Goal: Task Accomplishment & Management: Complete application form

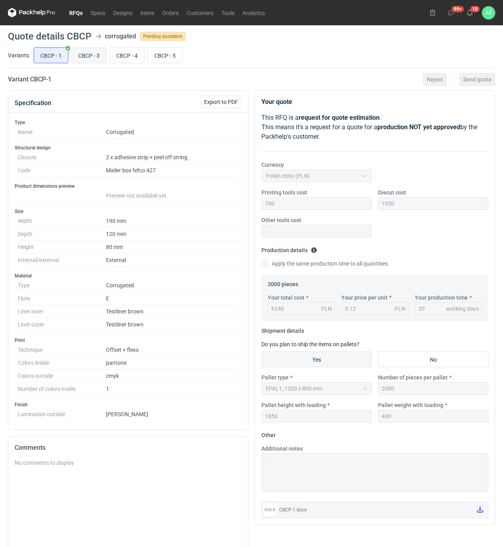
click at [90, 54] on input "CBCP - 3" at bounding box center [89, 55] width 34 height 15
radio input "true"
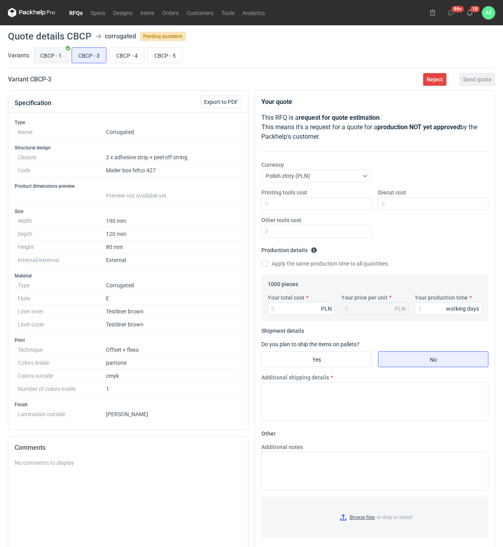
click at [54, 56] on input "CBCP - 1" at bounding box center [51, 55] width 34 height 15
radio input "true"
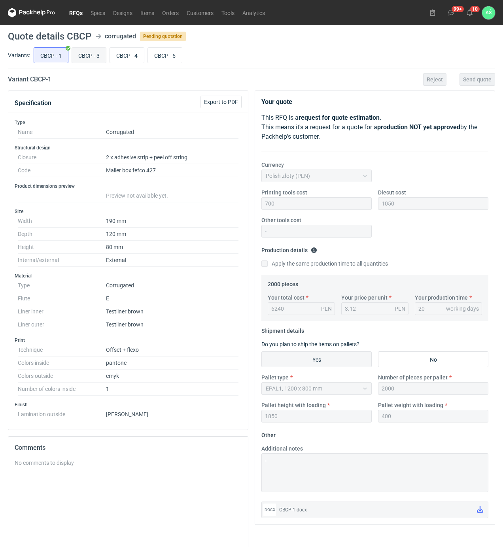
click at [89, 51] on input "CBCP - 3" at bounding box center [89, 55] width 34 height 15
radio input "true"
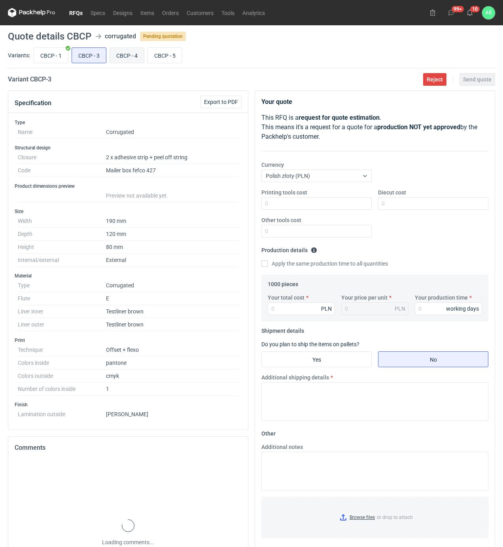
click at [126, 54] on input "CBCP - 4" at bounding box center [127, 55] width 34 height 15
radio input "true"
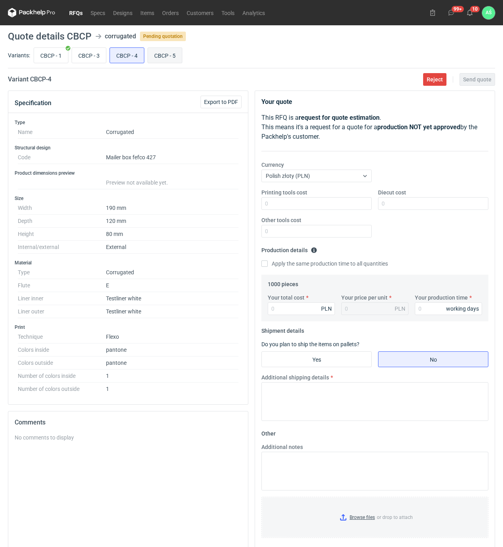
click at [156, 58] on input "CBCP - 5" at bounding box center [165, 55] width 34 height 15
radio input "true"
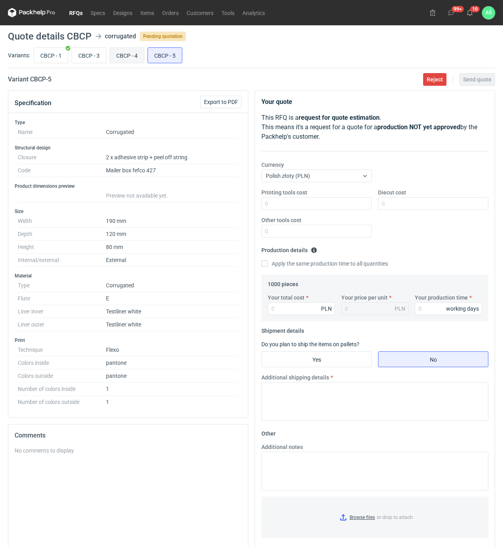
click at [124, 57] on input "CBCP - 4" at bounding box center [127, 55] width 34 height 15
radio input "true"
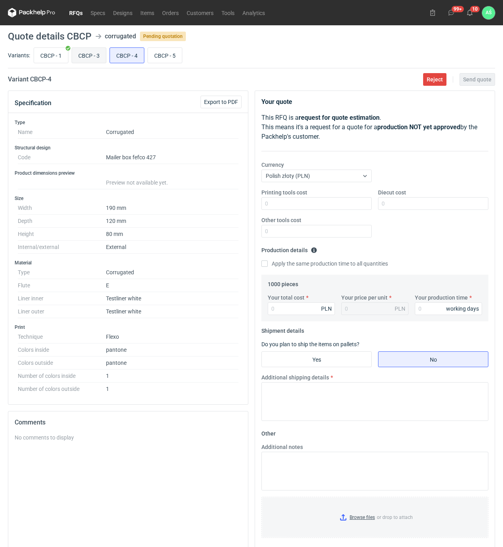
click at [96, 56] on input "CBCP - 3" at bounding box center [89, 55] width 34 height 15
radio input "true"
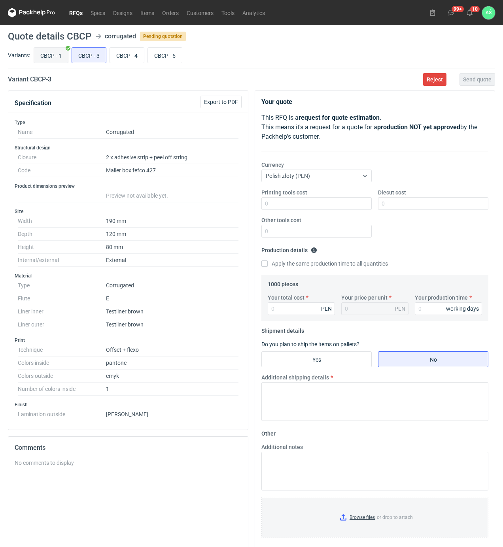
click at [57, 54] on input "CBCP - 1" at bounding box center [51, 55] width 34 height 15
radio input "true"
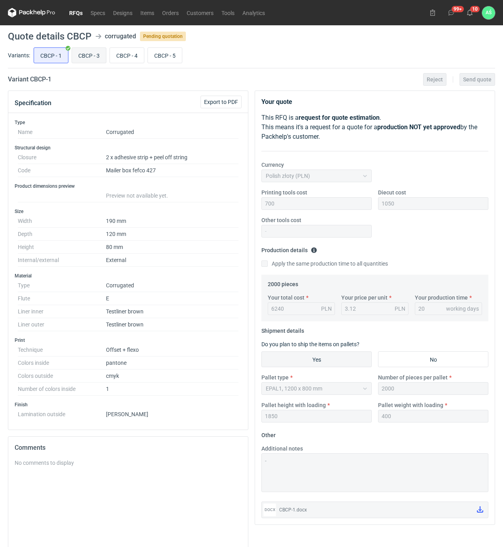
click at [87, 51] on input "CBCP - 3" at bounding box center [89, 55] width 34 height 15
radio input "true"
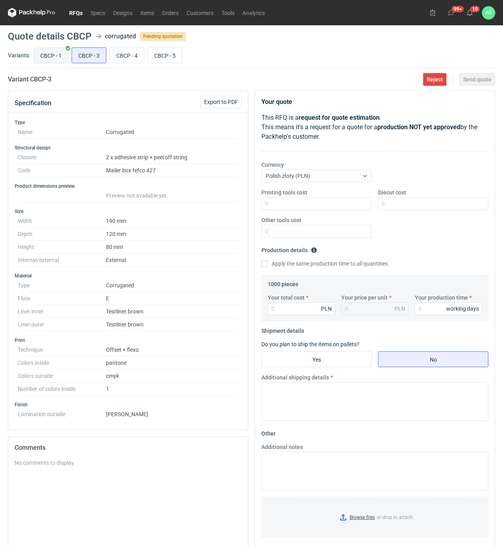
click at [57, 51] on input "CBCP - 1" at bounding box center [51, 55] width 34 height 15
radio input "true"
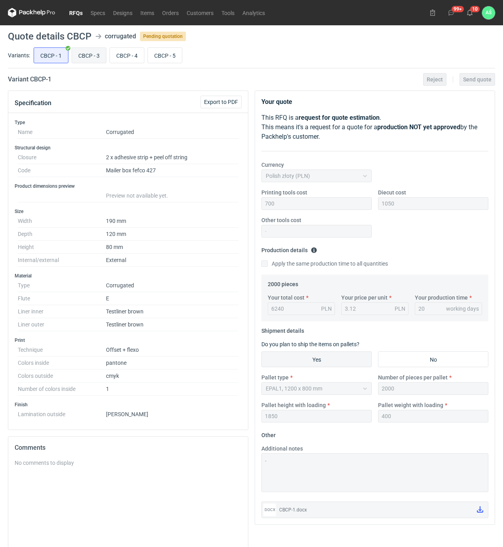
click at [84, 52] on input "CBCP - 3" at bounding box center [89, 55] width 34 height 15
radio input "true"
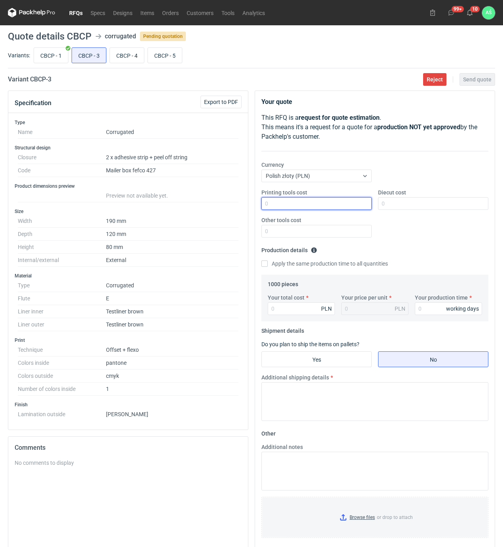
click at [347, 206] on input "Printing tools cost" at bounding box center [316, 203] width 110 height 13
type input "700"
type input "1050"
type input "4660"
type input "4.66"
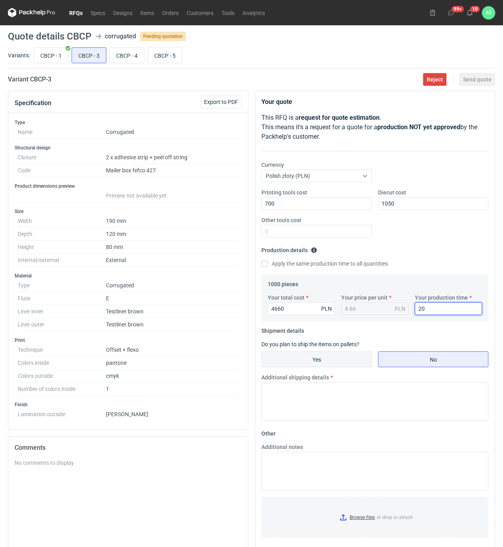
type input "20"
click at [322, 356] on input "Yes" at bounding box center [316, 359] width 109 height 15
radio input "true"
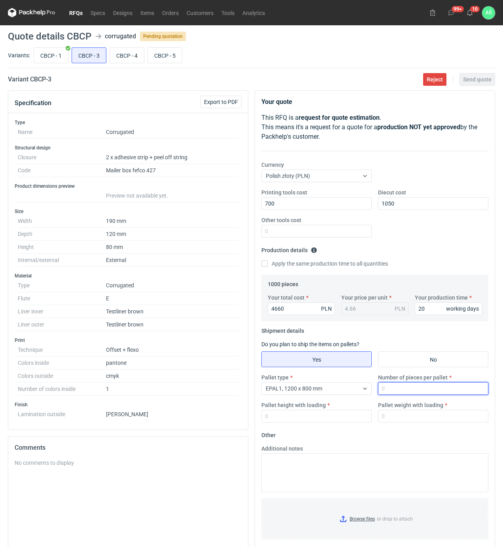
click at [379, 390] on input "Number of pieces per pallet" at bounding box center [433, 388] width 110 height 13
type input "1000"
type input "1600"
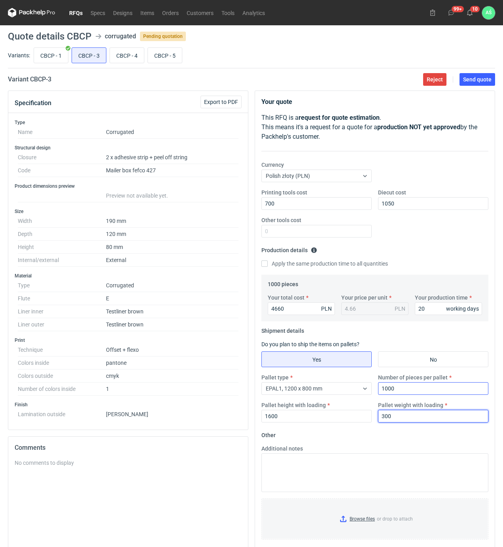
type input "300"
click at [356, 518] on input "Browse files or drop to attach" at bounding box center [374, 519] width 225 height 40
click at [477, 83] on button "Send quote" at bounding box center [477, 79] width 36 height 13
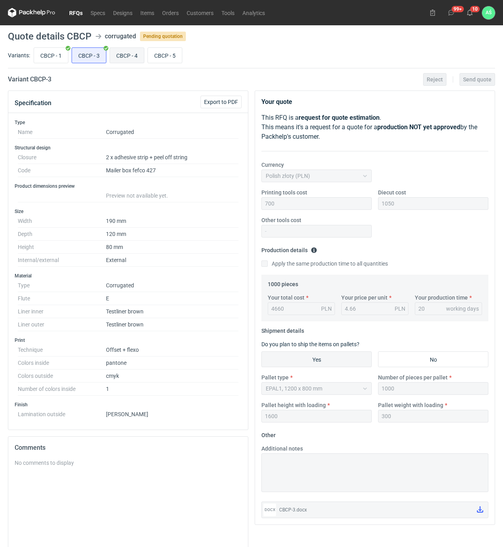
click at [126, 57] on input "CBCP - 4" at bounding box center [127, 55] width 34 height 15
radio input "true"
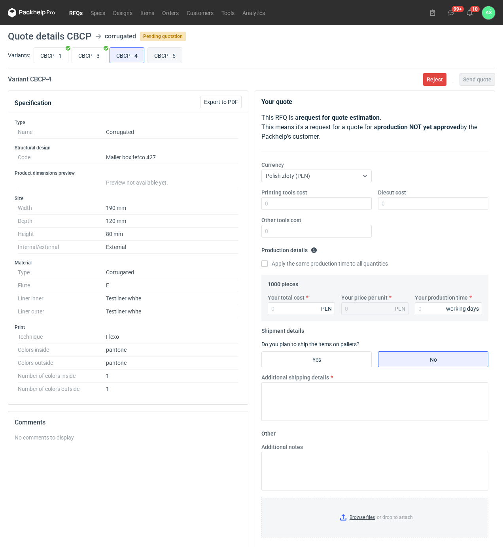
click at [164, 56] on input "CBCP - 5" at bounding box center [165, 55] width 34 height 15
radio input "true"
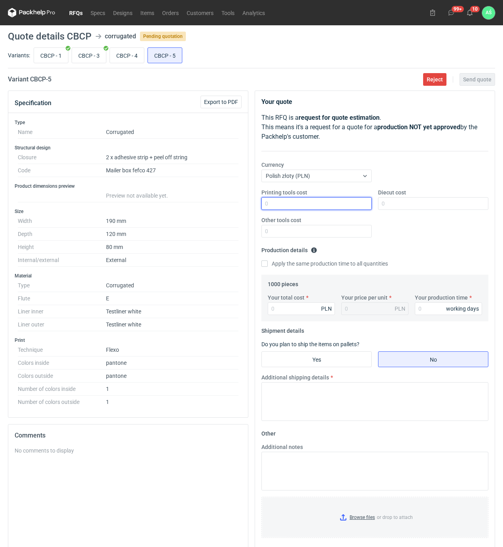
click at [347, 204] on input "Printing tools cost" at bounding box center [316, 203] width 110 height 13
type input "1600"
type input "1050"
click at [292, 312] on input "Your total cost" at bounding box center [301, 308] width 67 height 13
type input "1770"
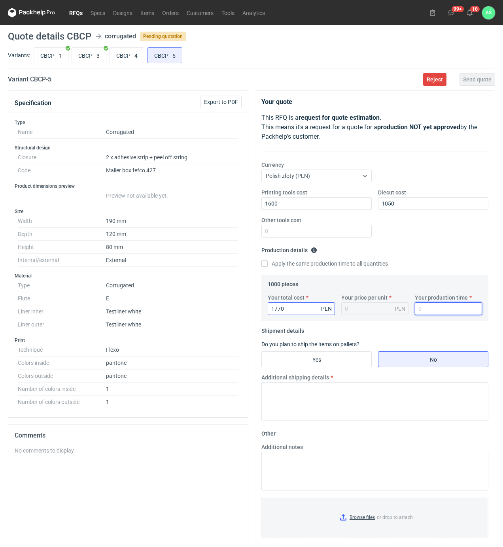
type input "1.77"
type input "16"
click at [335, 364] on input "Yes" at bounding box center [316, 359] width 109 height 15
radio input "true"
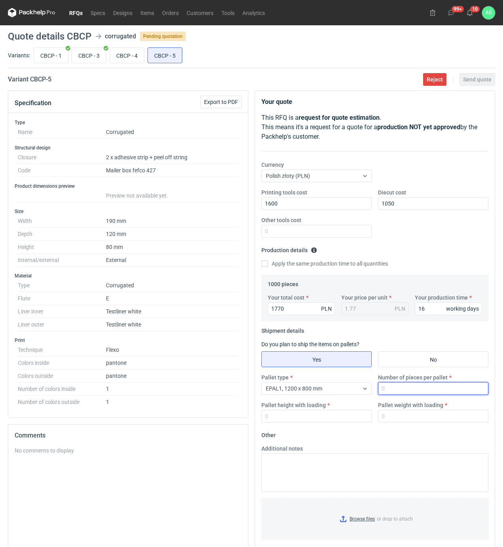
click at [408, 389] on input "Number of pieces per pallet" at bounding box center [433, 388] width 110 height 13
type input "1000"
type input "1400"
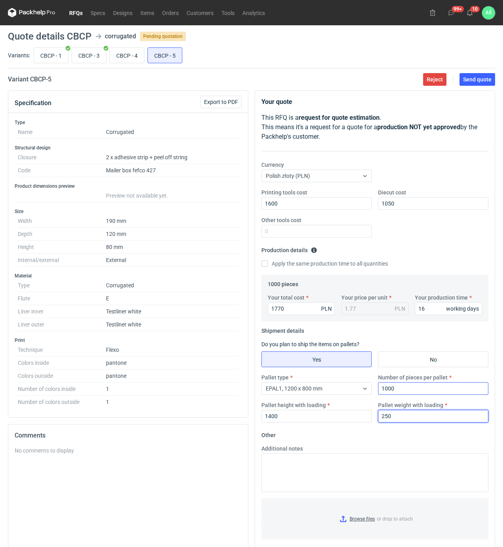
type input "250"
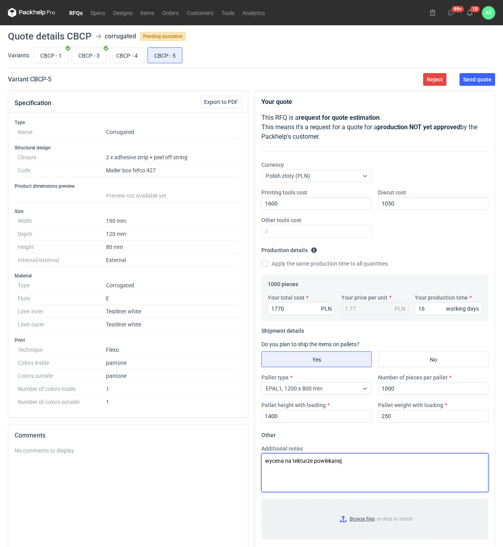
type textarea "wycena na tekturze powlekanej"
click at [359, 517] on input "Browse files or drop to attach" at bounding box center [374, 519] width 225 height 40
click at [487, 77] on span "Send quote" at bounding box center [477, 80] width 28 height 6
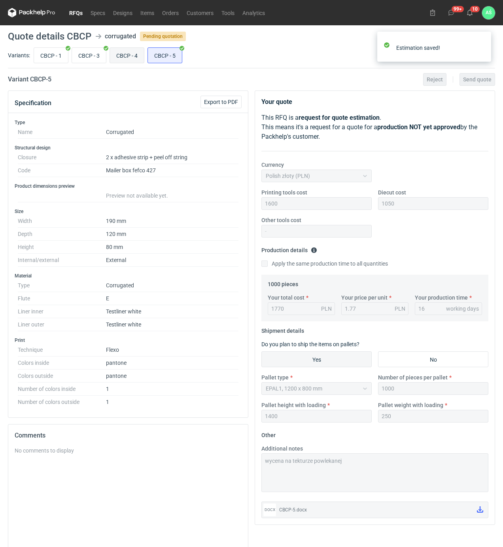
click at [128, 56] on input "CBCP - 4" at bounding box center [127, 55] width 34 height 15
radio input "true"
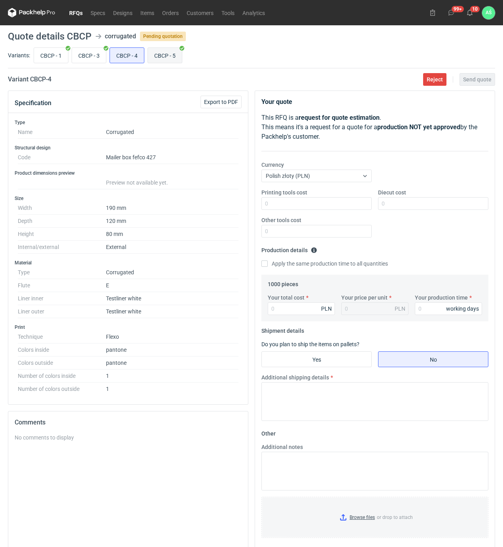
click at [168, 51] on input "CBCP - 5" at bounding box center [165, 55] width 34 height 15
radio input "true"
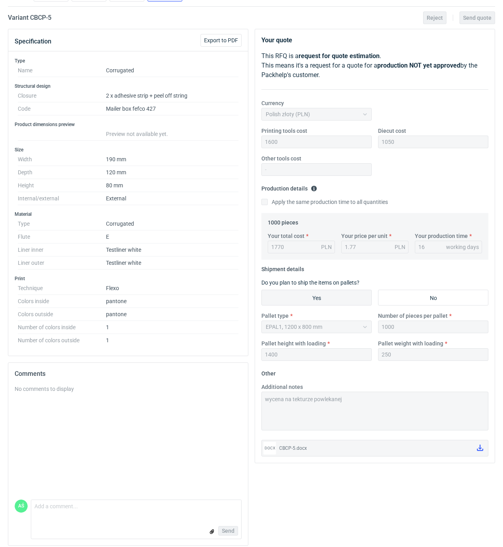
scroll to position [70, 0]
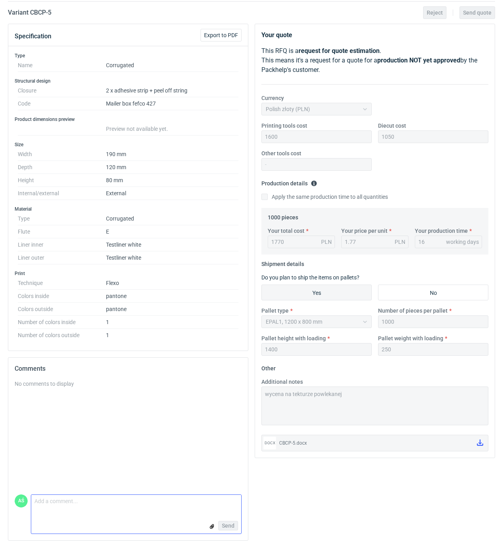
drag, startPoint x: 63, startPoint y: 496, endPoint x: 67, endPoint y: 503, distance: 7.3
click at [62, 497] on textarea "Comment message" at bounding box center [136, 503] width 210 height 17
type textarea "poprawna oferta"
click at [207, 526] on div "Send" at bounding box center [136, 526] width 210 height 16
click at [213, 526] on input "file" at bounding box center [212, 526] width 6 height 8
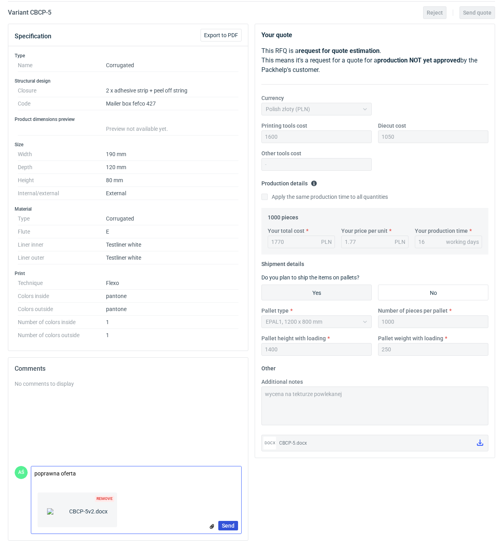
click at [232, 526] on span "Send" at bounding box center [228, 526] width 13 height 6
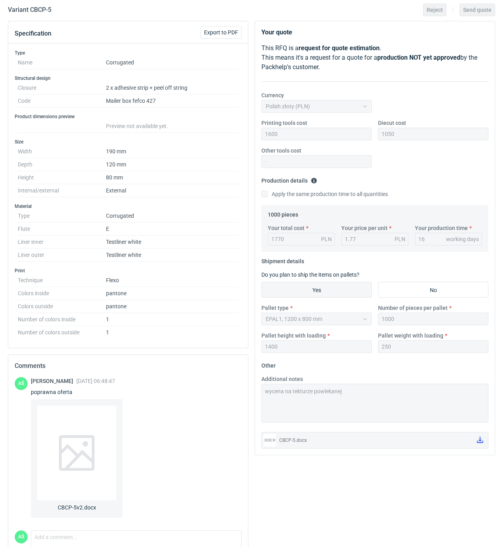
scroll to position [0, 0]
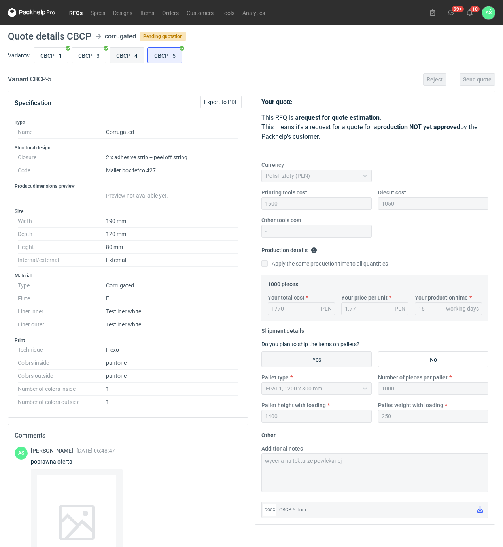
click at [121, 55] on input "CBCP - 4" at bounding box center [127, 55] width 34 height 15
radio input "true"
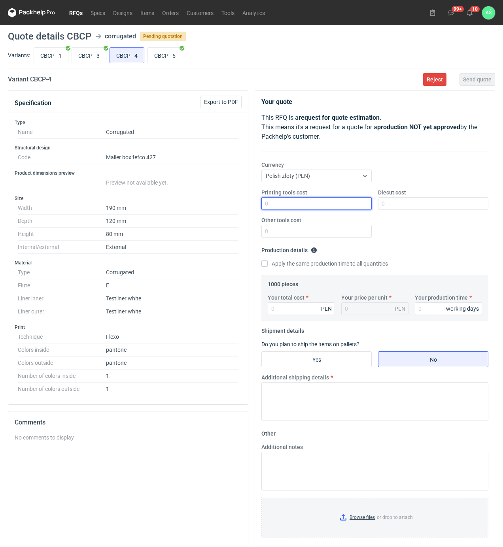
click at [291, 206] on input "Printing tools cost" at bounding box center [316, 203] width 110 height 13
type input "1600"
type input "1050"
type input "1380"
type input "1.38"
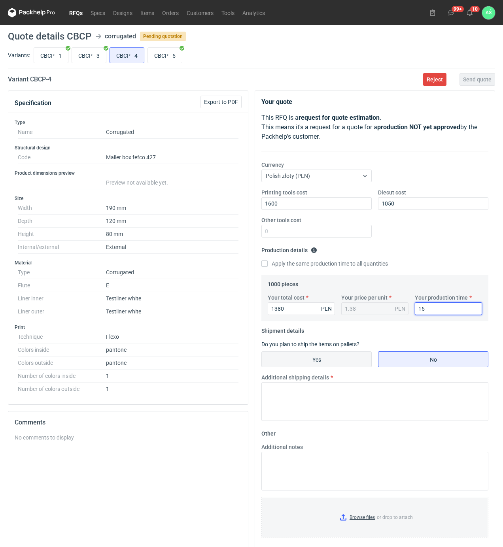
type input "15"
click at [330, 358] on input "Yes" at bounding box center [316, 359] width 109 height 15
radio input "true"
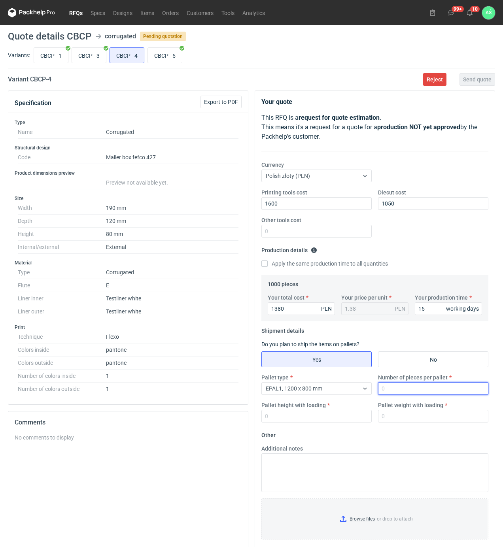
click at [393, 389] on input "Number of pieces per pallet" at bounding box center [433, 388] width 110 height 13
type input "1000"
type input "1400"
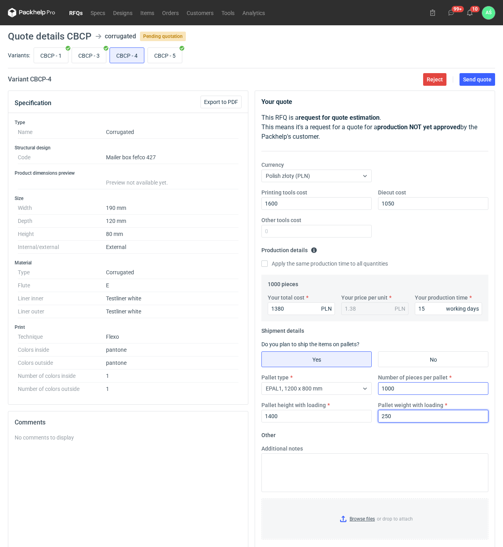
type input "250"
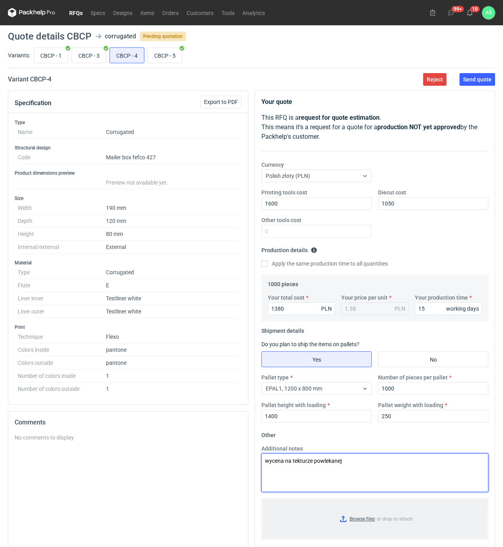
type textarea "wycena na tekturze powlekanej"
click at [352, 522] on input "Browse files or drop to attach" at bounding box center [374, 519] width 225 height 40
click at [476, 83] on button "Send quote" at bounding box center [477, 79] width 36 height 13
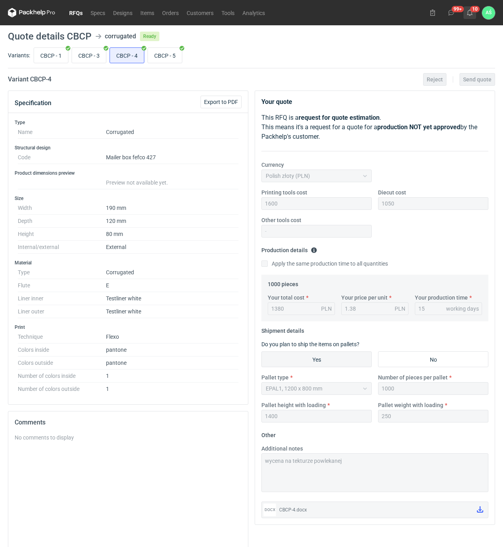
click at [469, 13] on icon at bounding box center [469, 12] width 6 height 6
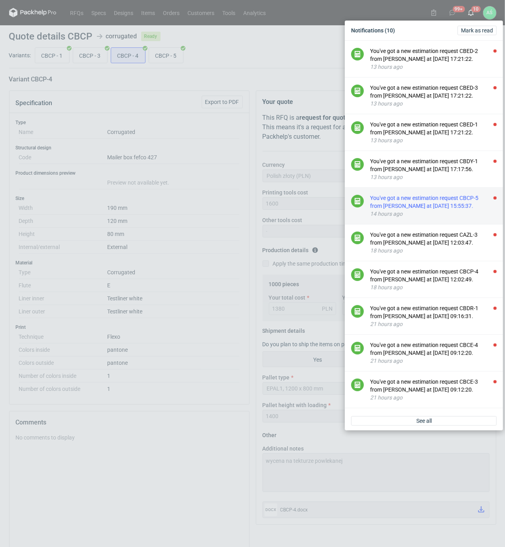
click at [470, 207] on div "You've got a new estimation request CBCP-5 from [PERSON_NAME] at [DATE] 15:55:3…" at bounding box center [433, 202] width 126 height 16
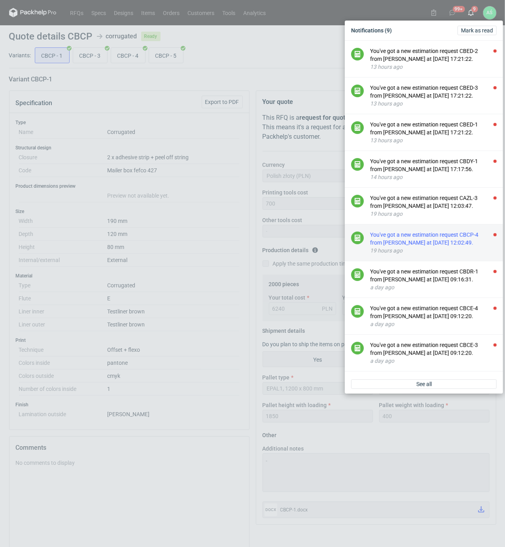
click at [467, 247] on div "You've got a new estimation request CBCP-4 from [PERSON_NAME] at [DATE] 12:02:4…" at bounding box center [433, 239] width 126 height 16
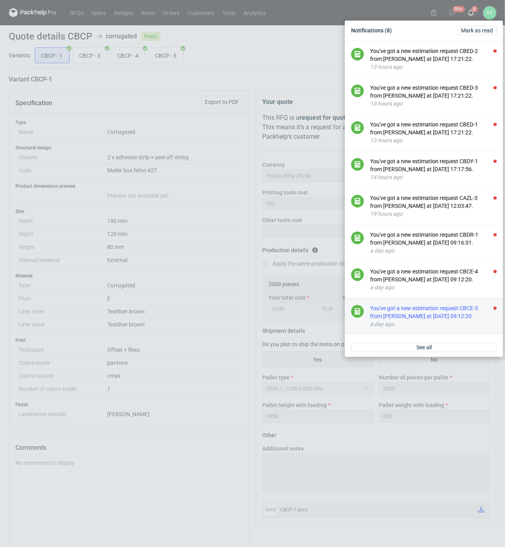
click at [470, 319] on div "You've got a new estimation request CBCE-3 from [PERSON_NAME] at [DATE] 09:12:2…" at bounding box center [433, 312] width 126 height 16
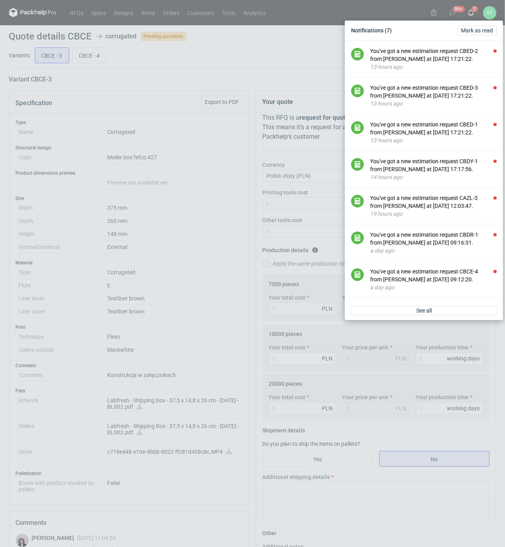
click at [222, 225] on div "Notifications (7) [PERSON_NAME] as read You've got a new estimation request CBE…" at bounding box center [252, 273] width 505 height 547
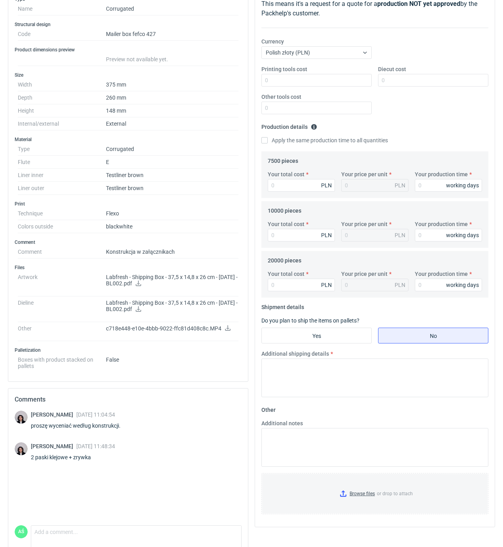
scroll to position [105, 0]
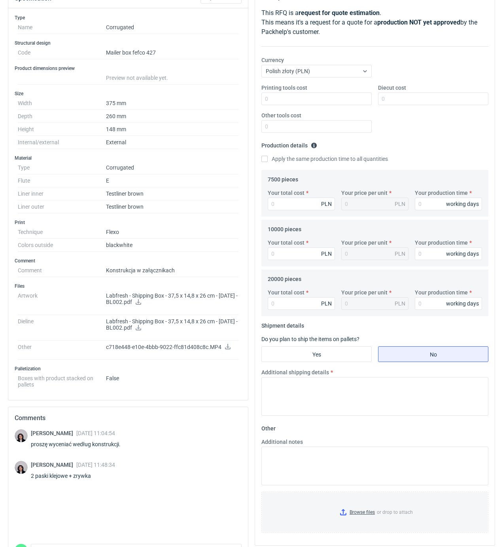
click at [141, 302] on icon at bounding box center [138, 302] width 6 height 6
click at [228, 349] on icon at bounding box center [228, 347] width 6 height 6
click at [141, 328] on icon at bounding box center [139, 328] width 6 height 6
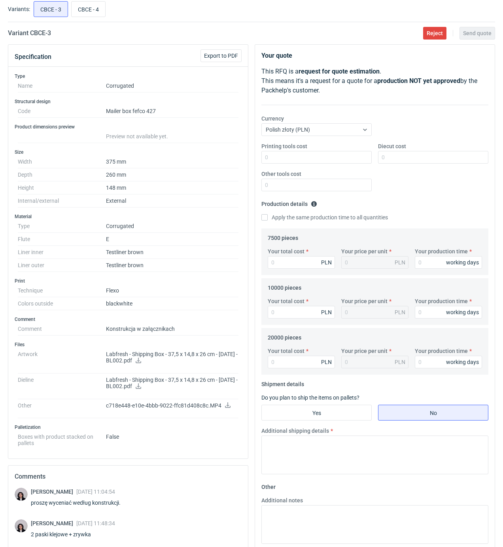
scroll to position [0, 0]
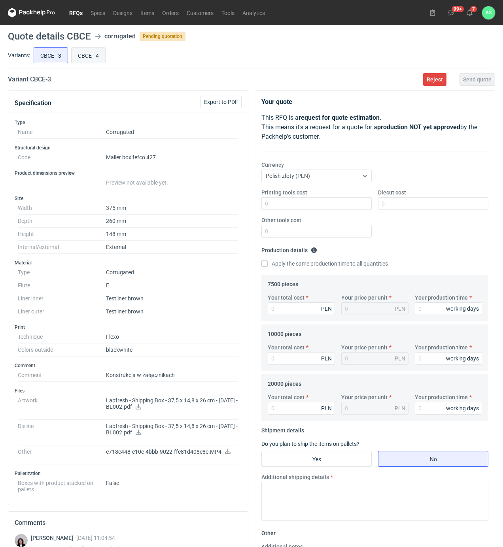
click at [88, 56] on input "CBCE - 4" at bounding box center [89, 55] width 34 height 15
radio input "true"
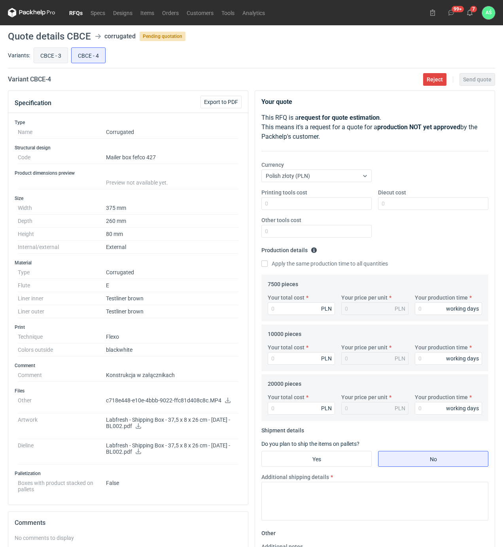
click at [45, 53] on input "CBCE - 3" at bounding box center [51, 55] width 34 height 15
radio input "true"
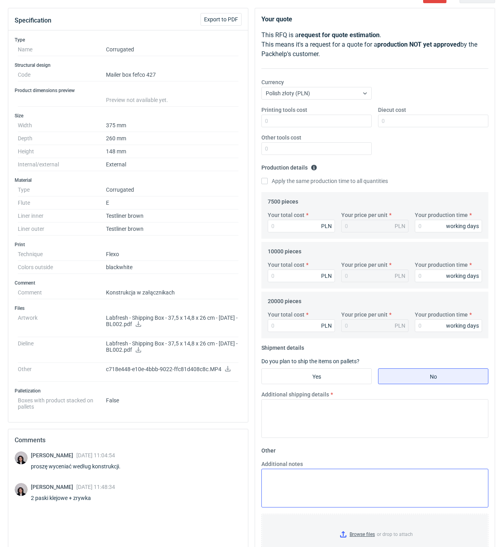
scroll to position [157, 0]
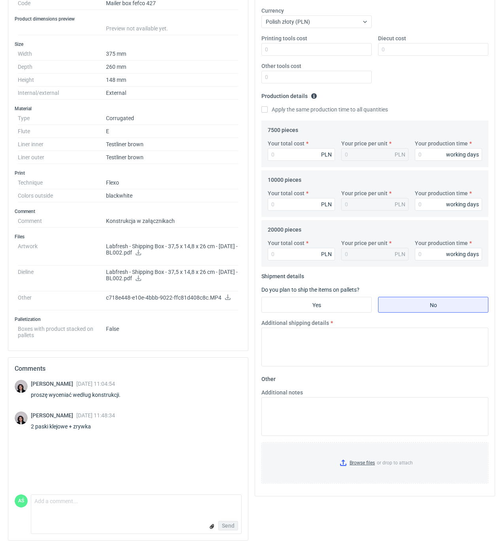
click at [244, 135] on div "Type Name Corrugated Structural design Code Mailer box fefco 427 Product dimens…" at bounding box center [127, 155] width 239 height 392
click at [337, 48] on input "Printing tools cost" at bounding box center [316, 49] width 110 height 13
type input "1000"
type input "1"
type input "2150"
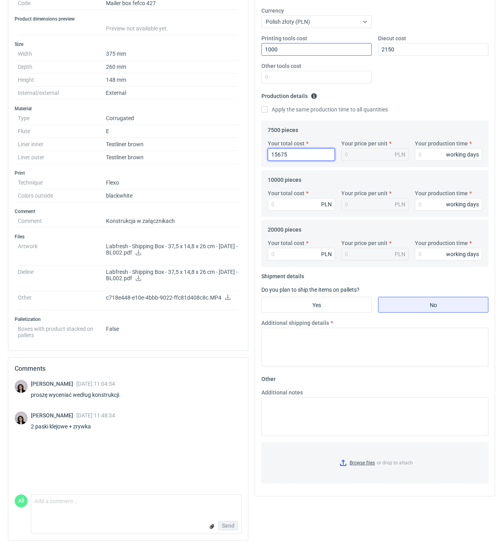
type input "15675"
type input "2.09"
type input "16"
type input "20600"
type input "2.06"
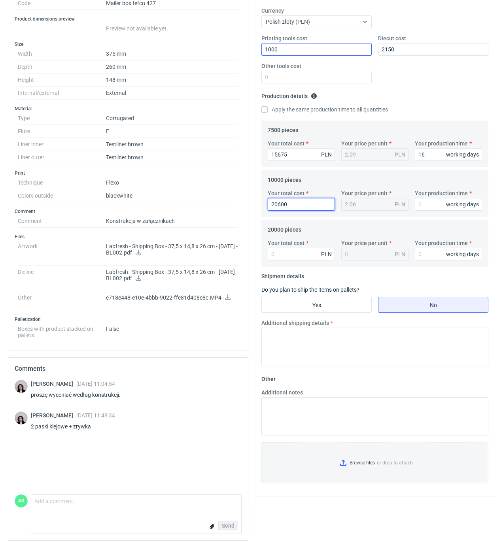
type input "20600"
type input "16"
type input "4000"
type input "0.2"
type input "40000"
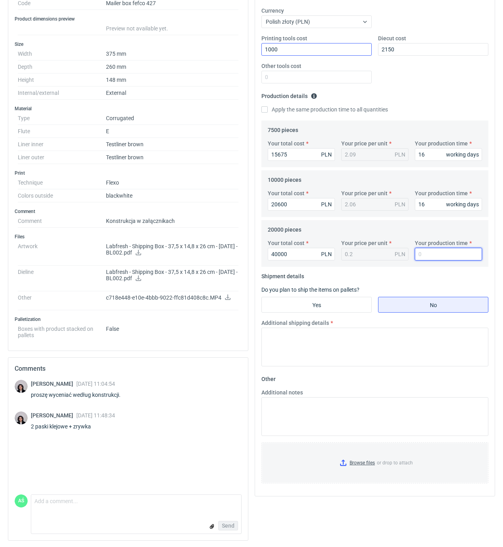
type input "2"
click at [419, 248] on input "7" at bounding box center [448, 254] width 67 height 13
type input "17"
click at [331, 303] on input "Yes" at bounding box center [316, 304] width 109 height 15
radio input "true"
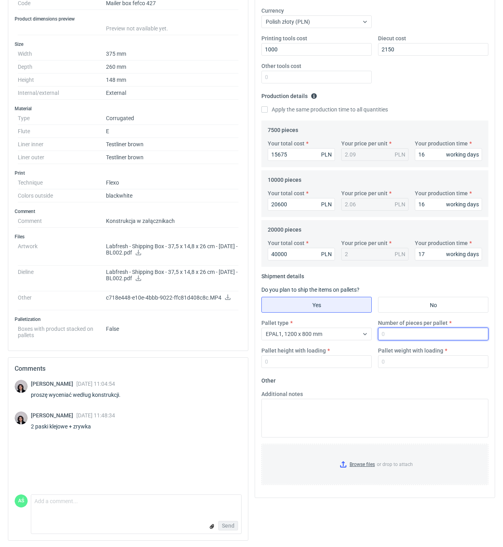
click at [416, 337] on input "Number of pieces per pallet" at bounding box center [433, 334] width 110 height 13
type input "1000"
type input "2000"
type input "3"
type input "400"
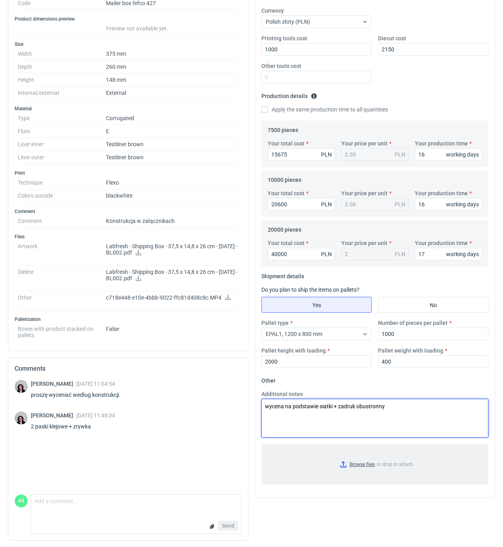
type textarea "wycena na podstawie siatki + zadruk obustronny"
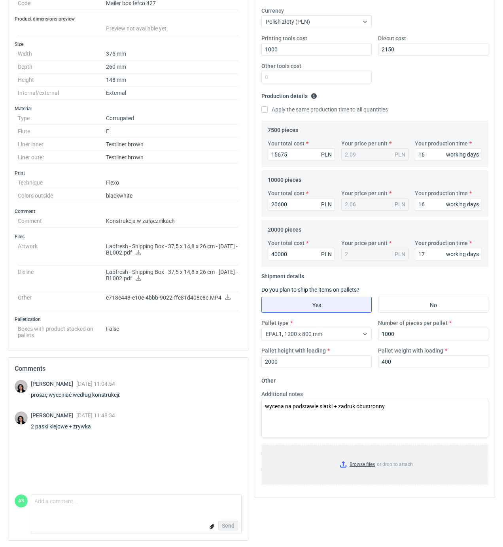
click at [360, 460] on input "Browse files or drop to attach" at bounding box center [374, 465] width 225 height 40
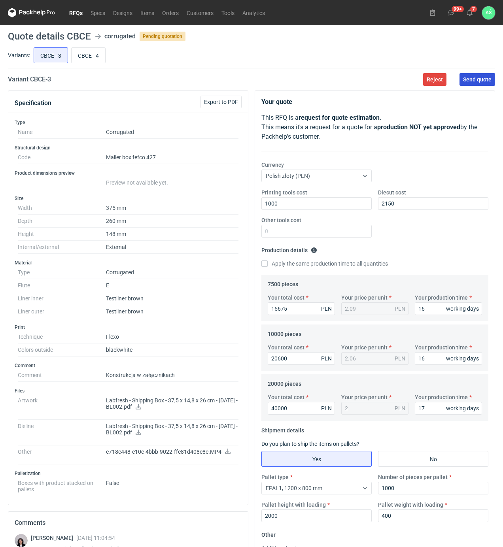
click at [471, 78] on span "Send quote" at bounding box center [477, 80] width 28 height 6
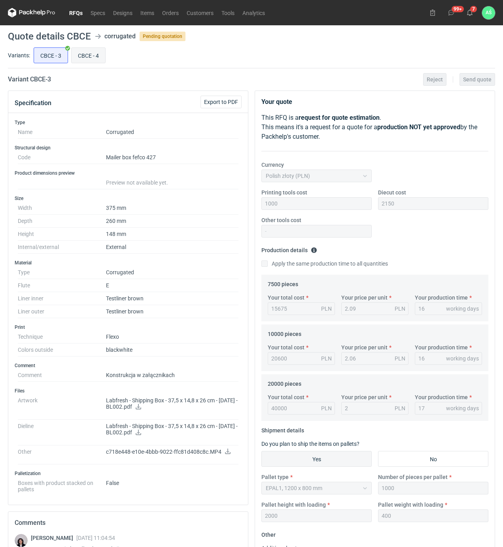
click at [96, 56] on input "CBCE - 4" at bounding box center [89, 55] width 34 height 15
radio input "true"
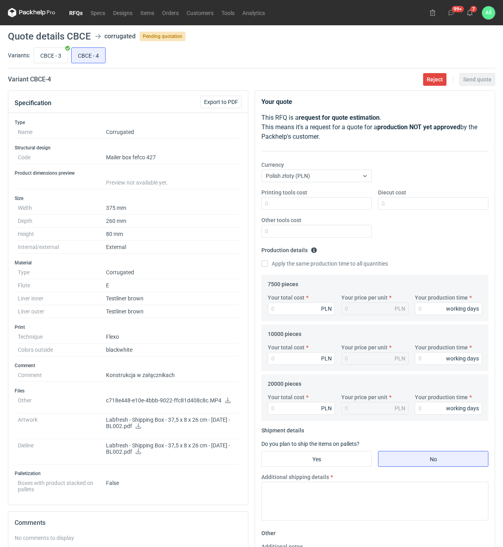
click at [141, 428] on icon at bounding box center [138, 426] width 6 height 6
drag, startPoint x: 326, startPoint y: 208, endPoint x: 332, endPoint y: 209, distance: 6.5
click at [326, 208] on input "Printing tools cost" at bounding box center [316, 203] width 110 height 13
type input "900"
type input "2000"
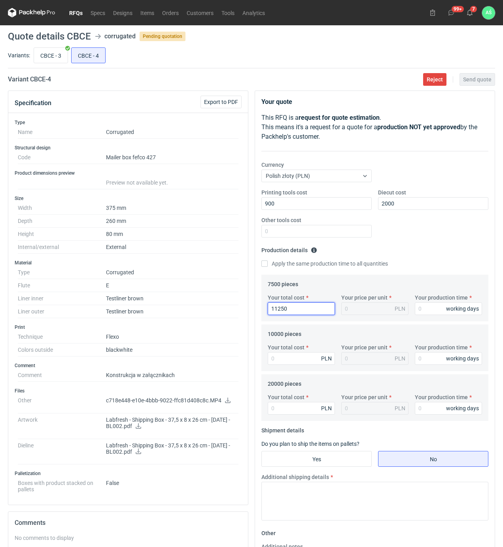
type input "11250"
type input "1.5"
type input "15"
type input "148"
type input "0.01"
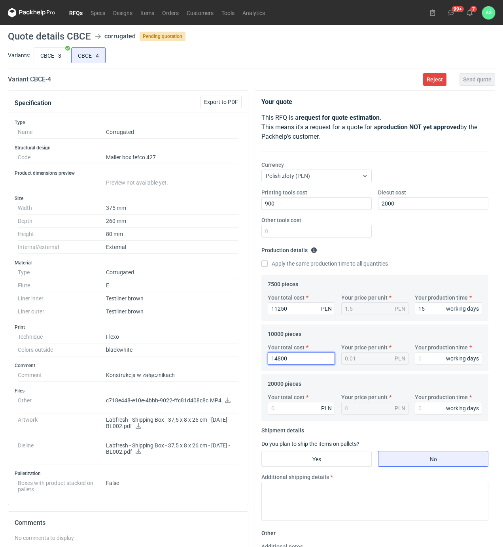
type input "14800"
type input "1.48"
type input "16"
type input "28400"
type input "1.42"
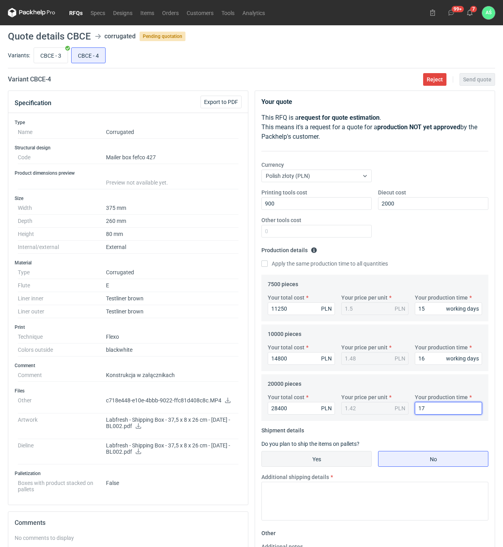
type input "17"
click at [308, 460] on input "Yes" at bounding box center [316, 458] width 109 height 15
radio input "true"
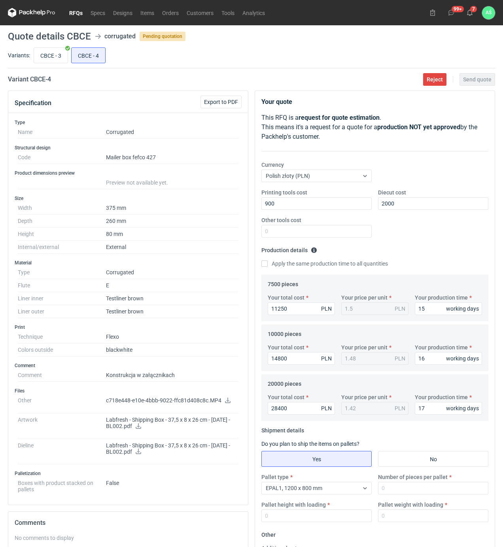
click at [314, 496] on div "Pallet type EPAL1, 1200 x 800 mm Number of pieces per pallet Pallet height with…" at bounding box center [374, 500] width 233 height 55
click at [319, 490] on span "EPAL1, 1200 x 800 mm" at bounding box center [294, 488] width 57 height 6
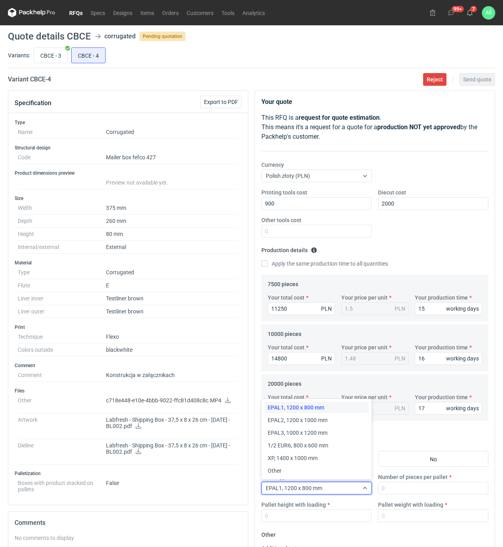
click at [413, 497] on div "Pallet type option EPAL1, 1200 x 800 mm selected, 1 of 6. 6 results available. …" at bounding box center [374, 500] width 233 height 55
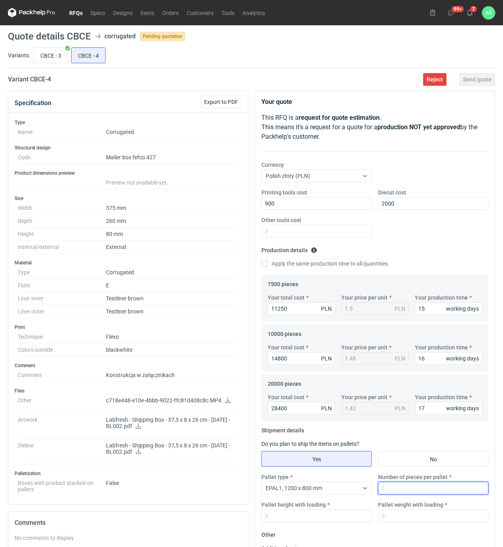
click at [411, 492] on input "Number of pieces per pallet" at bounding box center [433, 488] width 110 height 13
type input "2000"
type input "400"
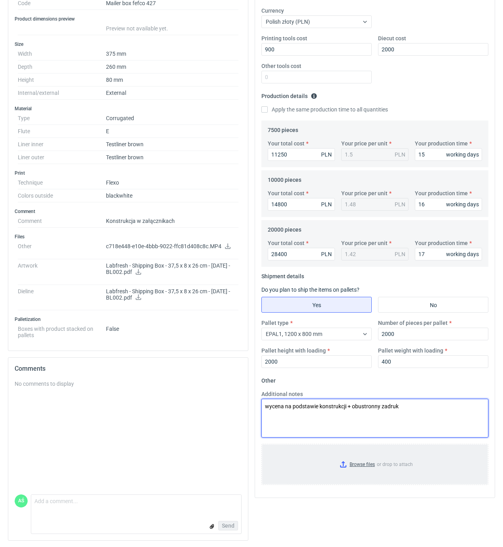
type textarea "wycena na podstawie konstrukcji + obustronny zadruk"
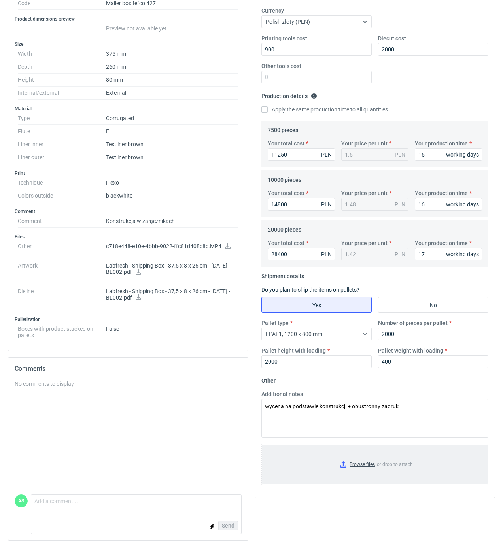
click at [347, 468] on input "Browse files or drop to attach" at bounding box center [374, 465] width 225 height 40
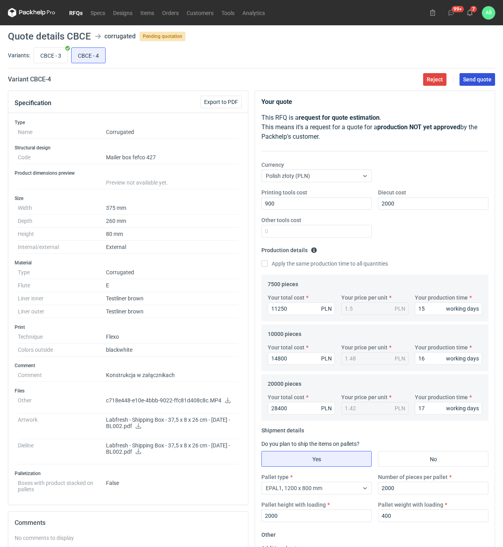
click at [476, 85] on button "Send quote" at bounding box center [477, 79] width 36 height 13
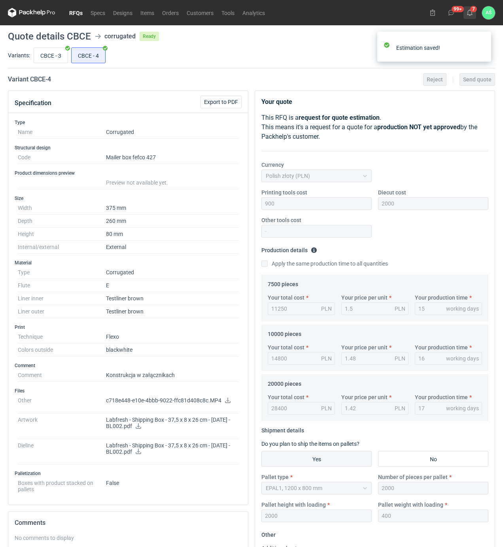
click at [469, 15] on use at bounding box center [470, 12] width 6 height 6
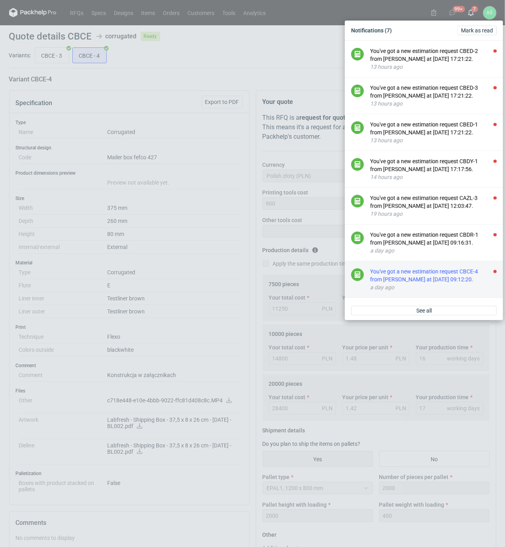
click at [464, 277] on div "You've got a new estimation request CBCE-4 from [PERSON_NAME] at [DATE] 09:12:2…" at bounding box center [433, 276] width 126 height 16
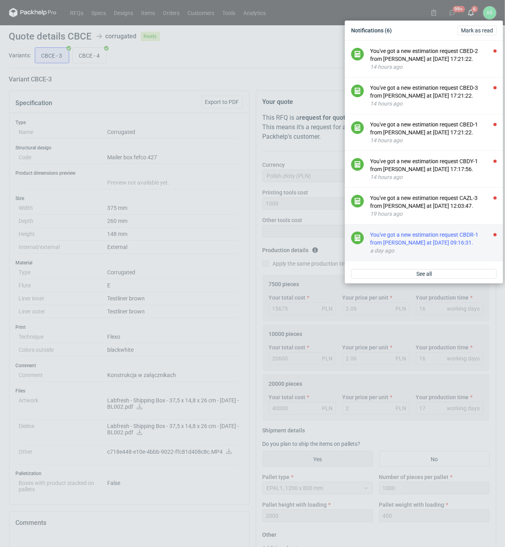
click at [464, 243] on div "You've got a new estimation request CBDR-1 from [PERSON_NAME] at [DATE] 09:16:3…" at bounding box center [433, 239] width 126 height 16
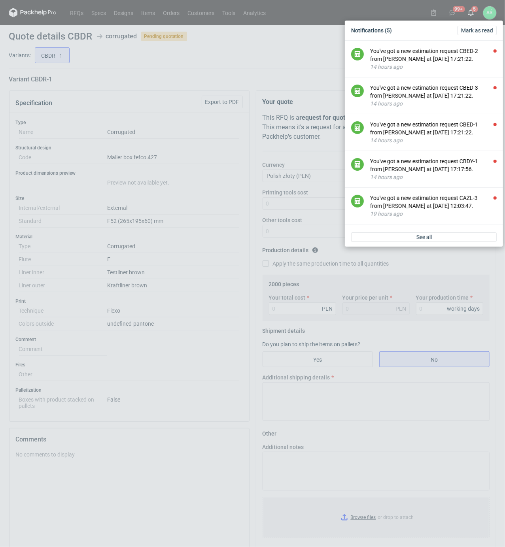
click at [205, 218] on div "Notifications (5) [PERSON_NAME] as read You've got a new estimation request CBE…" at bounding box center [252, 273] width 505 height 547
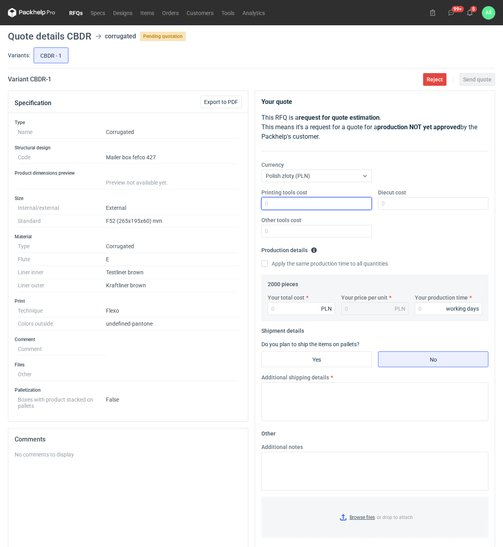
click at [348, 201] on input "Printing tools cost" at bounding box center [316, 203] width 110 height 13
type input "900"
type input "2000"
type input "1"
type input "15"
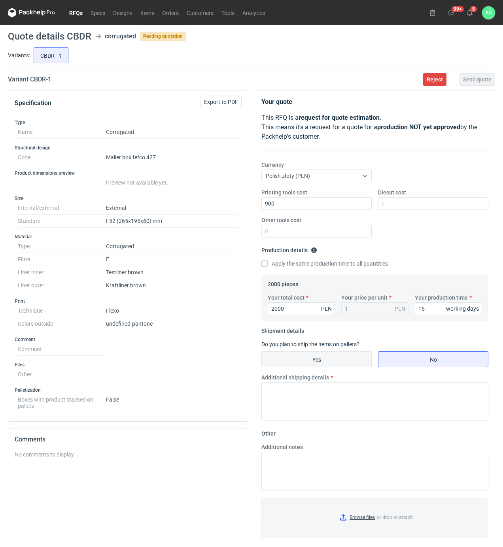
click at [333, 361] on input "Yes" at bounding box center [316, 359] width 109 height 15
radio input "true"
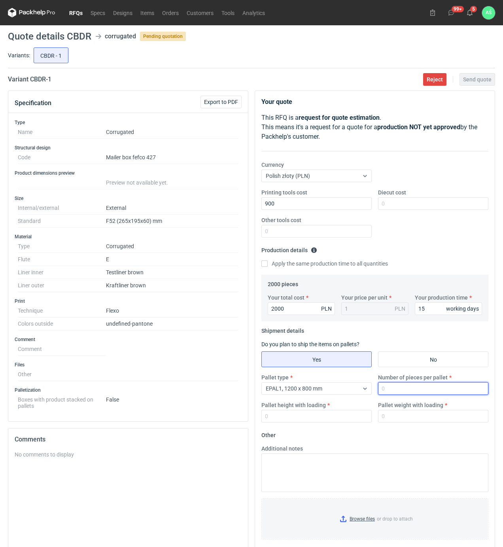
click at [384, 392] on input "Number of pieces per pallet" at bounding box center [433, 388] width 110 height 13
type input "2000"
type input "1800"
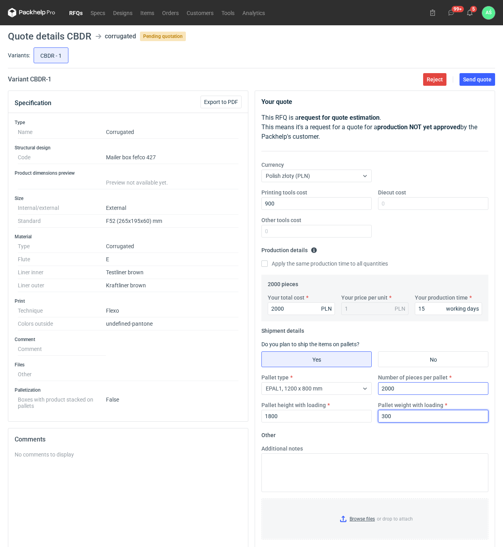
type input "300"
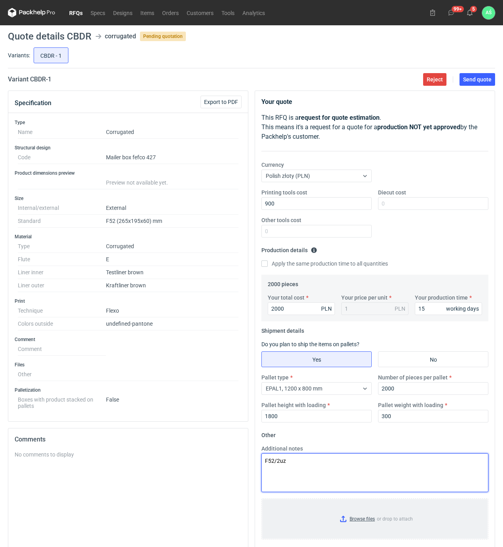
type textarea "F52/2uz"
click at [356, 519] on input "Browse files or drop to attach" at bounding box center [374, 519] width 225 height 40
click at [473, 85] on button "Send quote" at bounding box center [477, 79] width 36 height 13
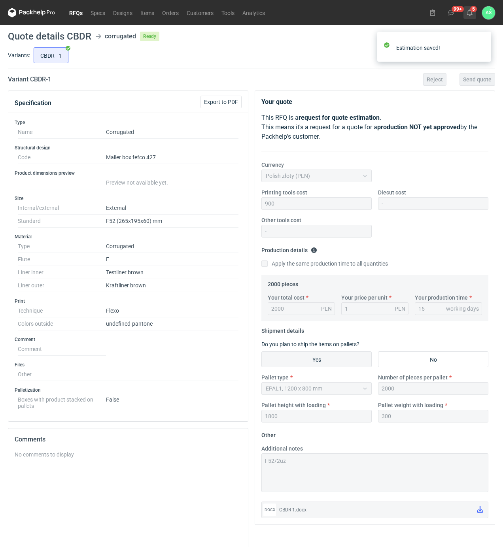
click at [475, 15] on button "5" at bounding box center [469, 12] width 13 height 13
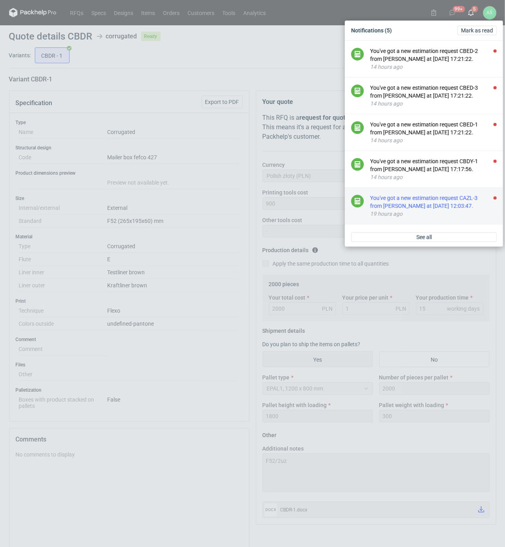
click at [459, 207] on div "You've got a new estimation request CAZL-3 from [PERSON_NAME] at [DATE] 12:03:4…" at bounding box center [433, 202] width 126 height 16
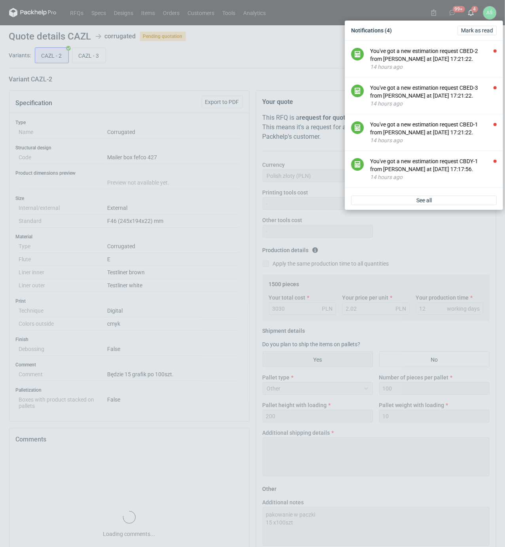
click at [152, 112] on div "Notifications (4) [PERSON_NAME] as read You've got a new estimation request CBE…" at bounding box center [252, 273] width 505 height 547
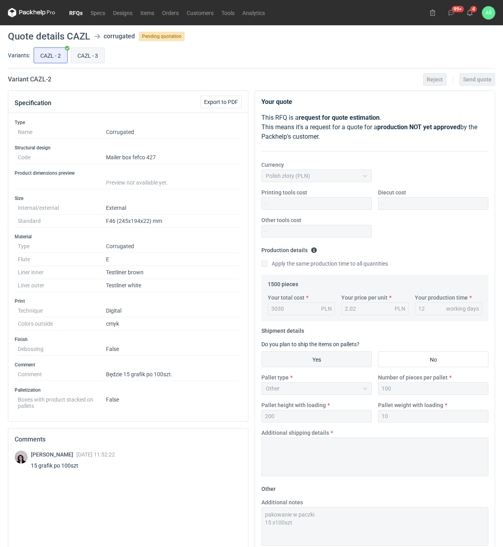
click at [87, 56] on input "CAZL - 3" at bounding box center [87, 55] width 33 height 15
radio input "true"
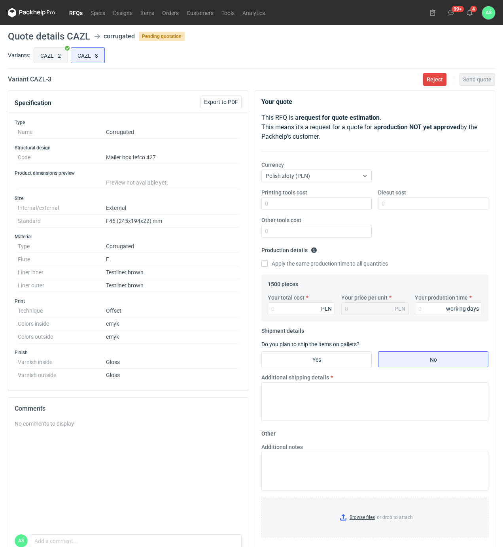
click at [56, 51] on input "CAZL - 2" at bounding box center [50, 55] width 33 height 15
radio input "true"
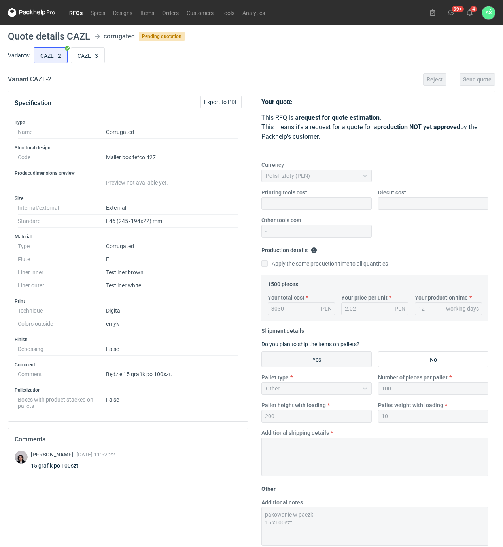
drag, startPoint x: 87, startPoint y: 54, endPoint x: 84, endPoint y: 64, distance: 10.3
click at [89, 55] on input "CAZL - 3" at bounding box center [87, 55] width 33 height 15
radio input "true"
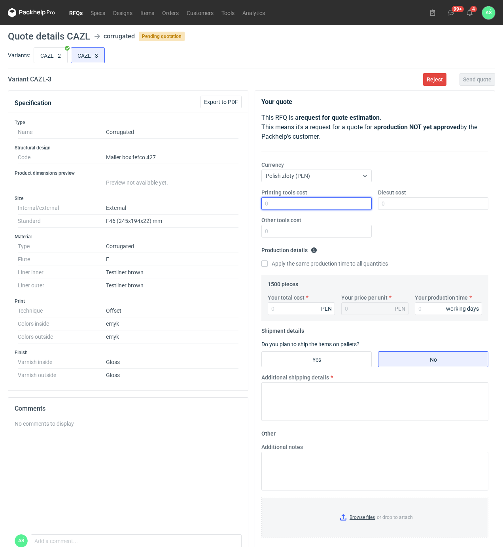
click at [358, 206] on input "Printing tools cost" at bounding box center [316, 203] width 110 height 13
type input "5070"
type input "3.38"
type input "18"
click at [323, 360] on input "Yes" at bounding box center [316, 359] width 109 height 15
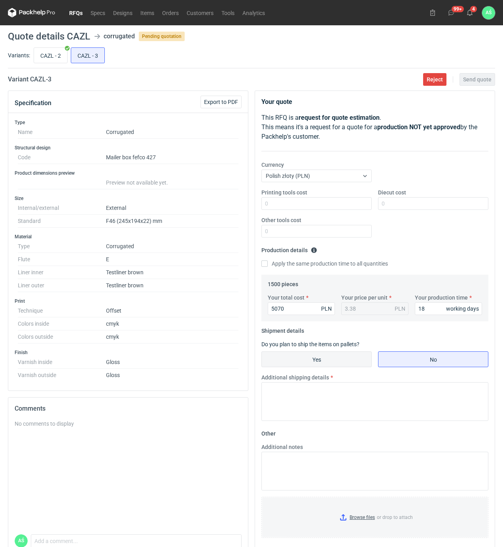
radio input "true"
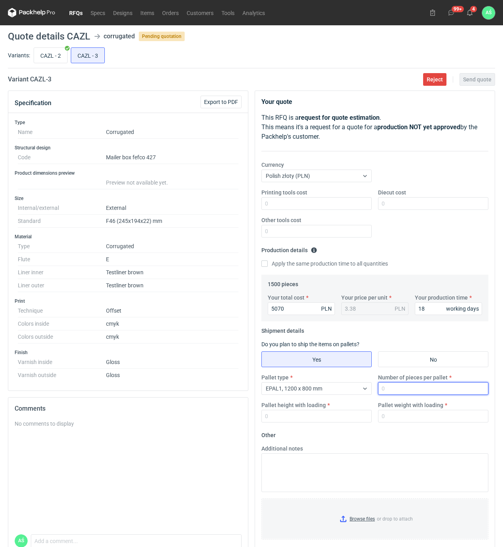
click at [390, 390] on input "Number of pieces per pallet" at bounding box center [433, 388] width 110 height 13
type input "1500"
type input "1800"
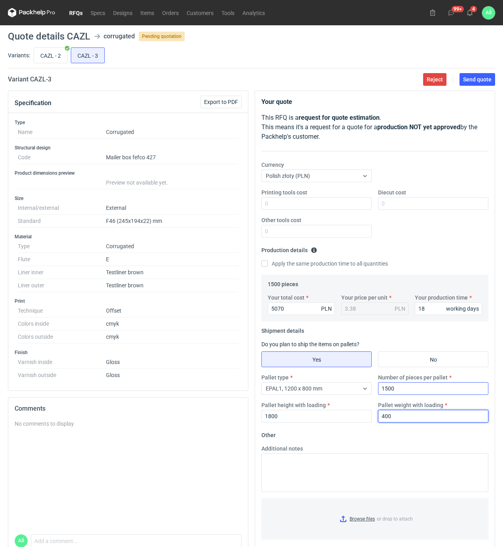
type input "400"
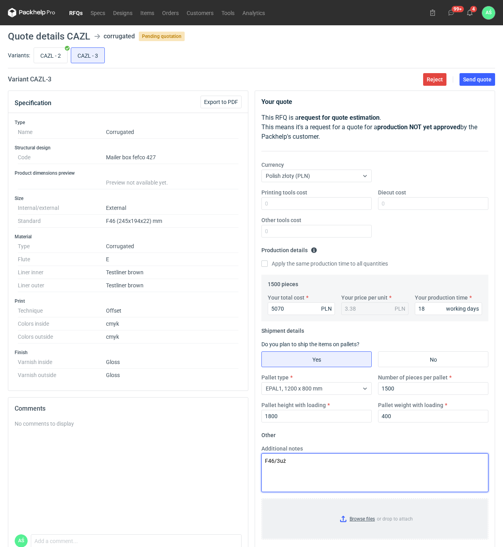
type textarea "F46/3uż"
click at [365, 520] on input "Browse files or drop to attach" at bounding box center [374, 519] width 225 height 40
click at [492, 81] on button "Send quote" at bounding box center [477, 79] width 36 height 13
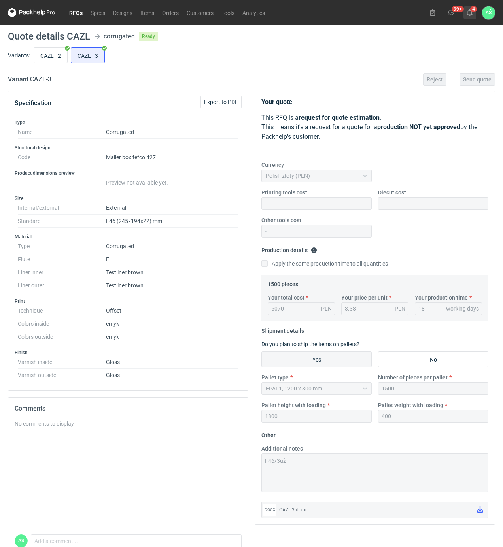
click at [469, 11] on icon at bounding box center [469, 12] width 6 height 6
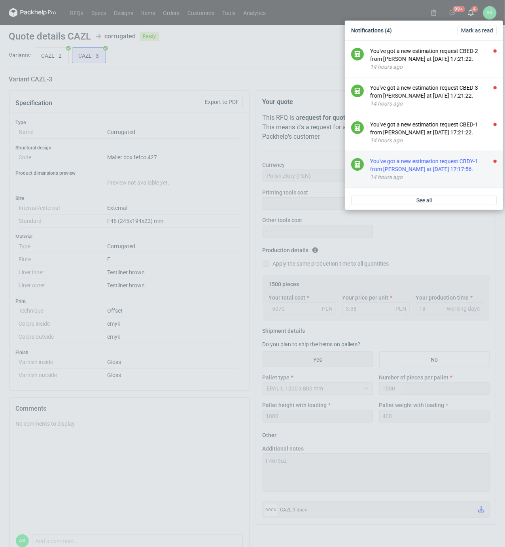
click at [465, 170] on div "You've got a new estimation request CBDY-1 from [PERSON_NAME] at [DATE] 17:17:5…" at bounding box center [433, 165] width 126 height 16
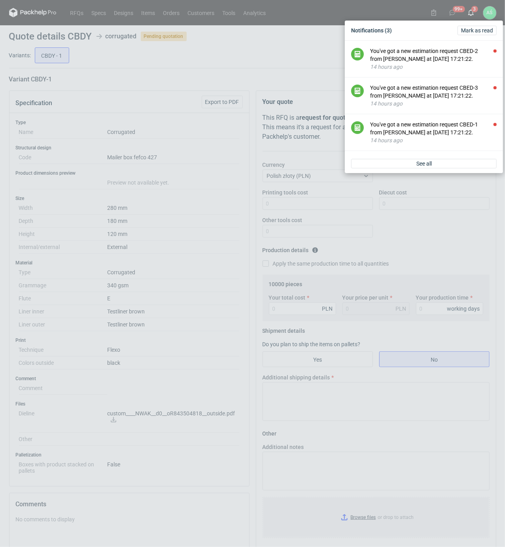
click at [187, 168] on div "Notifications (3) [PERSON_NAME] as read You've got a new estimation request CBE…" at bounding box center [252, 273] width 505 height 547
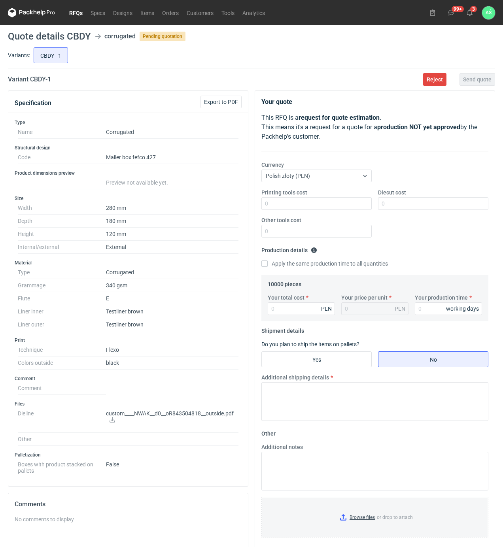
scroll to position [53, 0]
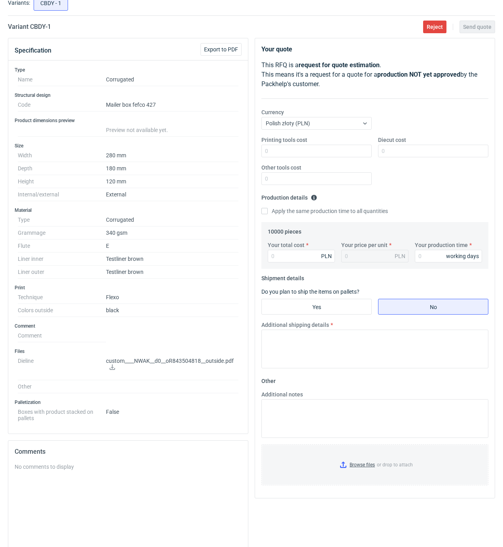
click at [114, 368] on icon at bounding box center [112, 367] width 6 height 6
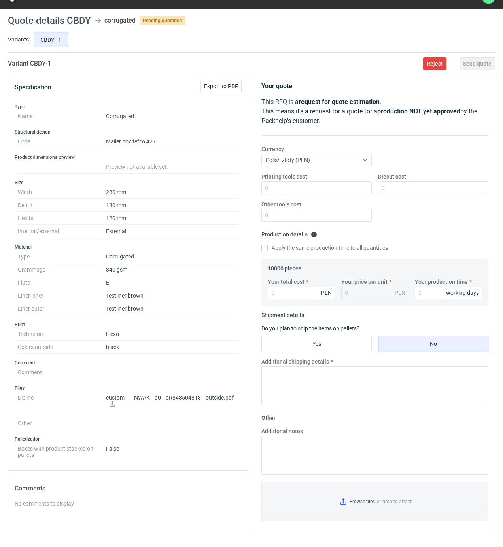
scroll to position [0, 0]
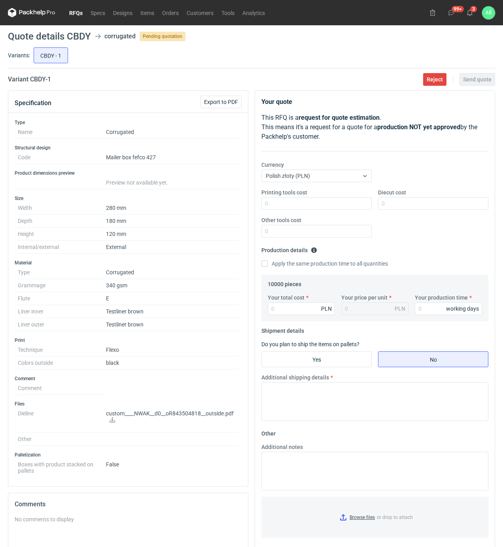
click at [238, 152] on div "Structural design Code Mailer box fefco 427" at bounding box center [128, 154] width 227 height 19
click at [356, 207] on input "Printing tools cost" at bounding box center [316, 203] width 110 height 13
type input "1050"
type input "1650"
type input "10700"
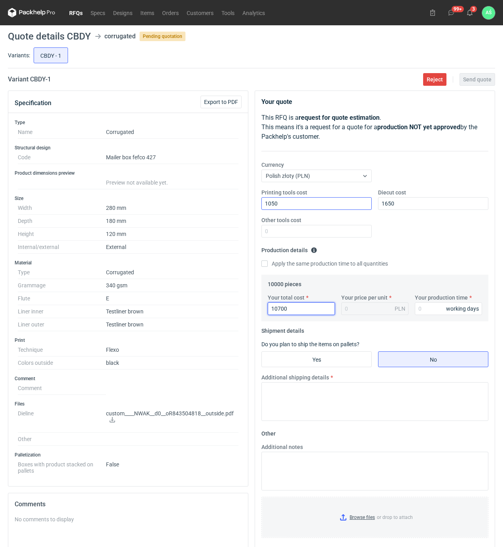
type input "1.07"
type input "10700"
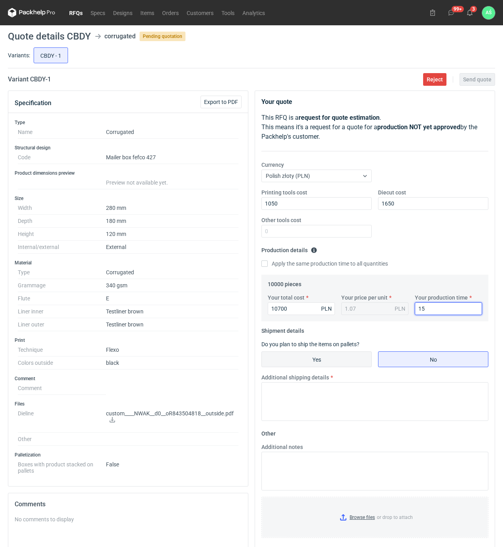
type input "15"
click at [333, 363] on input "Yes" at bounding box center [316, 359] width 109 height 15
radio input "true"
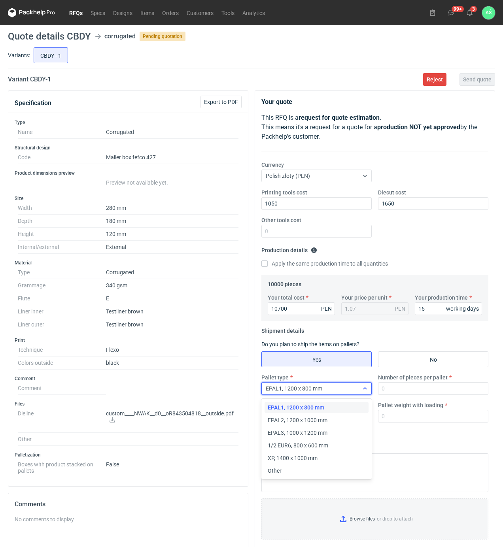
click at [341, 389] on div "EPAL1, 1200 x 800 mm" at bounding box center [310, 388] width 97 height 11
click at [280, 472] on span "Other" at bounding box center [275, 471] width 14 height 8
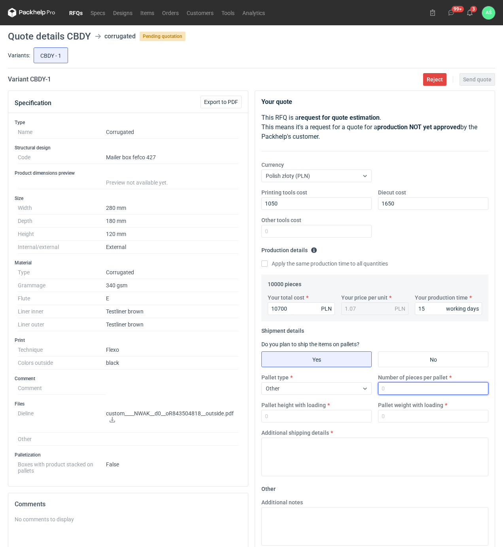
click at [409, 392] on input "Number of pieces per pallet" at bounding box center [433, 388] width 110 height 13
type input "2000"
type input "1900"
type input "350"
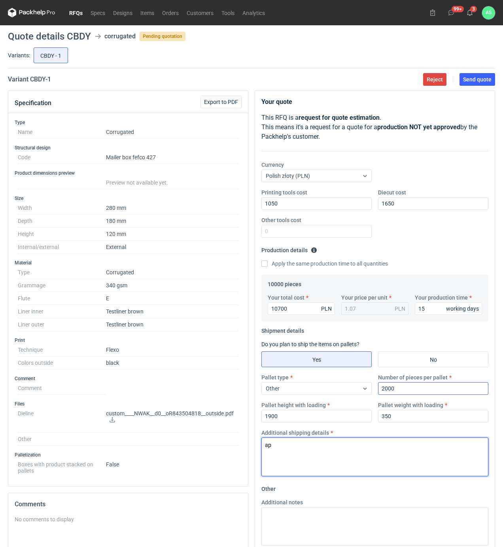
type textarea "a"
type textarea "paleta 1600x800"
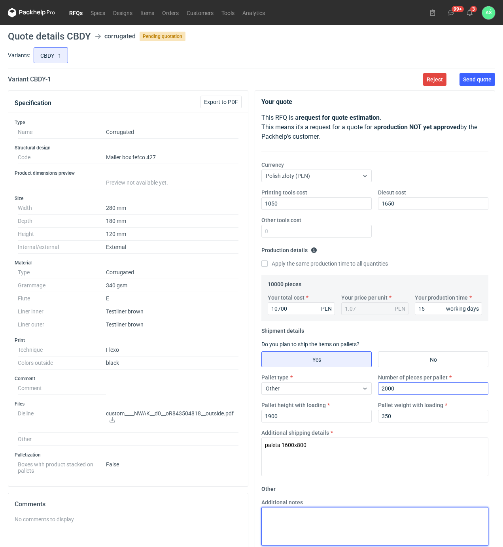
paste textarea "paleta 1600x800"
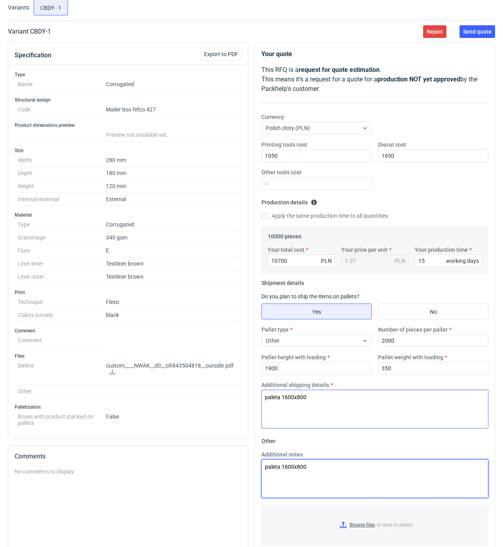
scroll to position [138, 0]
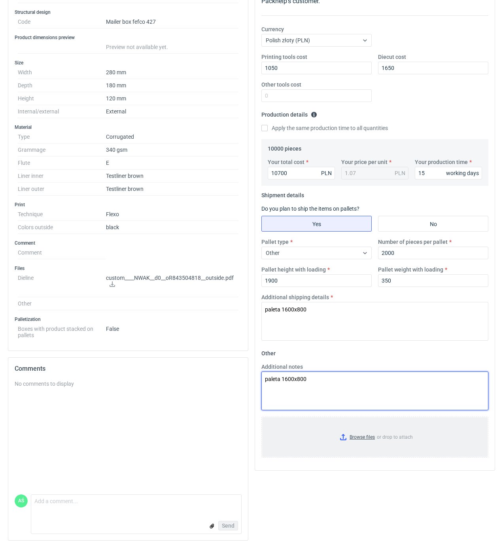
type textarea "paleta 1600x800"
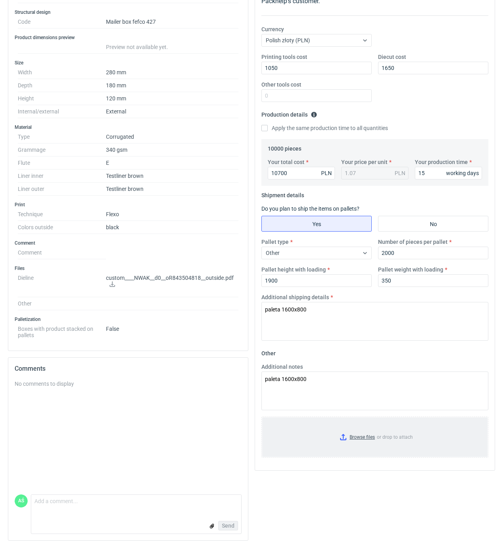
click at [354, 440] on input "Browse files or drop to attach" at bounding box center [374, 437] width 225 height 40
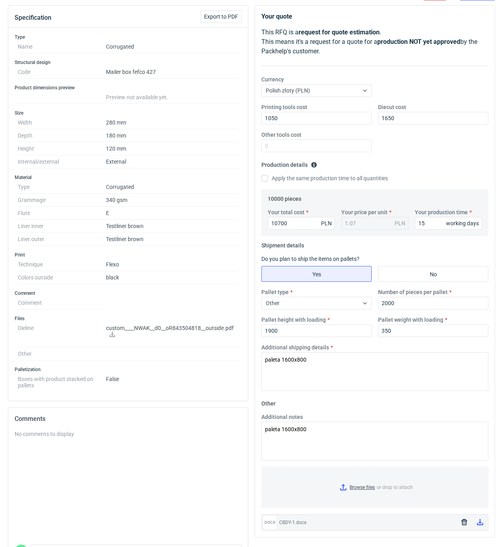
scroll to position [0, 0]
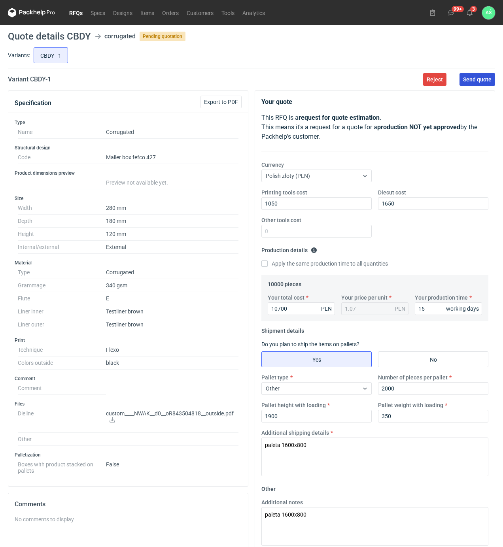
click at [475, 81] on span "Send quote" at bounding box center [477, 80] width 28 height 6
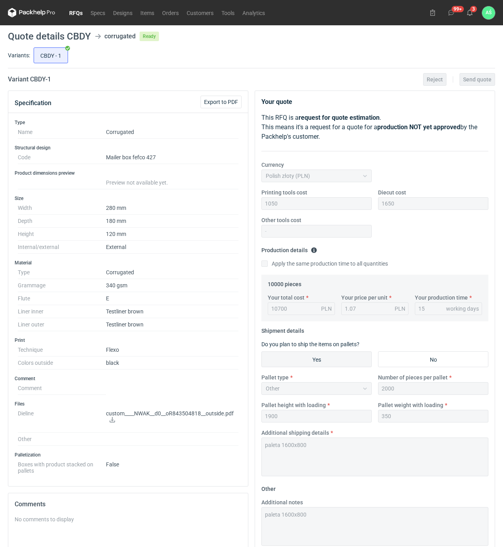
click at [195, 313] on dd "Testliner brown" at bounding box center [172, 311] width 132 height 13
click at [471, 11] on icon at bounding box center [469, 12] width 6 height 6
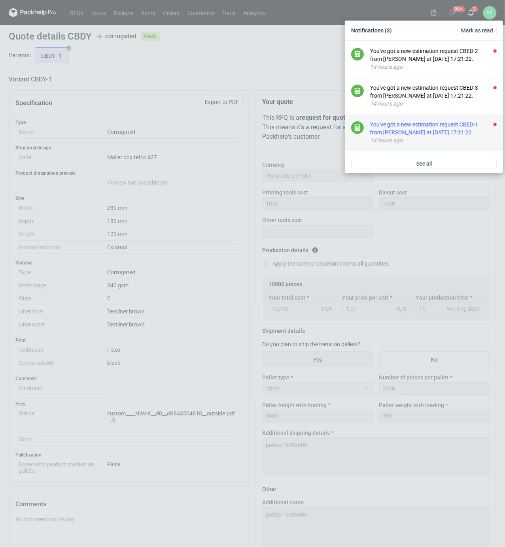
click at [452, 127] on div "You've got a new estimation request CBED-1 from [PERSON_NAME] at [DATE] 17:21:2…" at bounding box center [433, 129] width 126 height 16
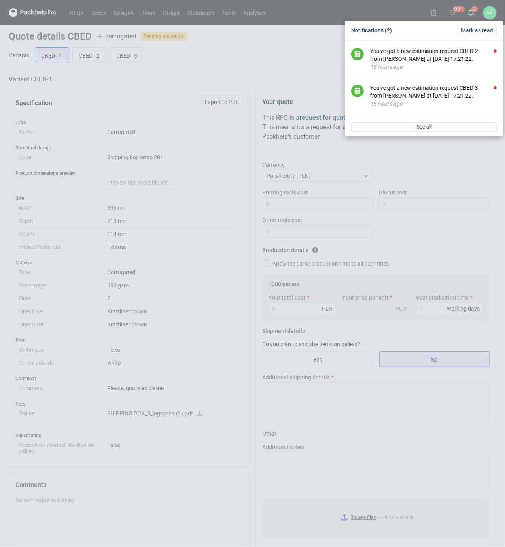
click at [223, 270] on div "Notifications (2) [PERSON_NAME] as read You've got a new estimation request CBE…" at bounding box center [252, 273] width 505 height 547
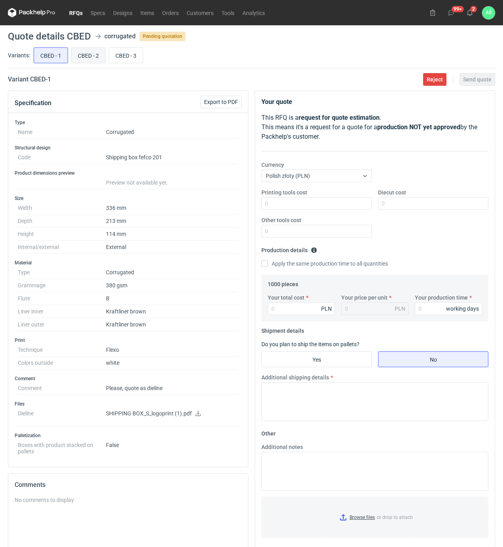
click at [87, 53] on input "CBED - 2" at bounding box center [89, 55] width 34 height 15
radio input "true"
click at [126, 53] on input "CBED - 3" at bounding box center [126, 55] width 34 height 15
radio input "true"
click at [43, 53] on input "CBED - 1" at bounding box center [51, 55] width 34 height 15
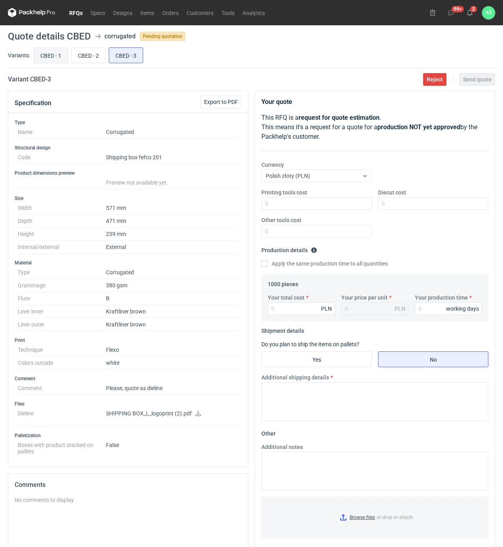
radio input "true"
click at [196, 415] on icon at bounding box center [198, 414] width 6 height 6
click at [330, 205] on input "Printing tools cost" at bounding box center [316, 203] width 110 height 13
type input "100"
type input "1720"
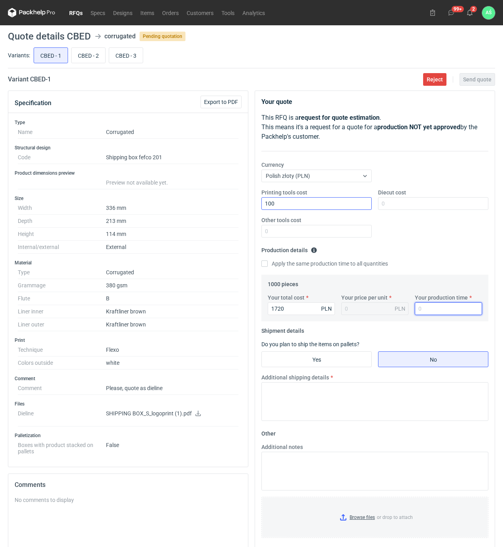
type input "1.72"
type input "15"
click at [349, 356] on input "Yes" at bounding box center [316, 359] width 109 height 15
radio input "true"
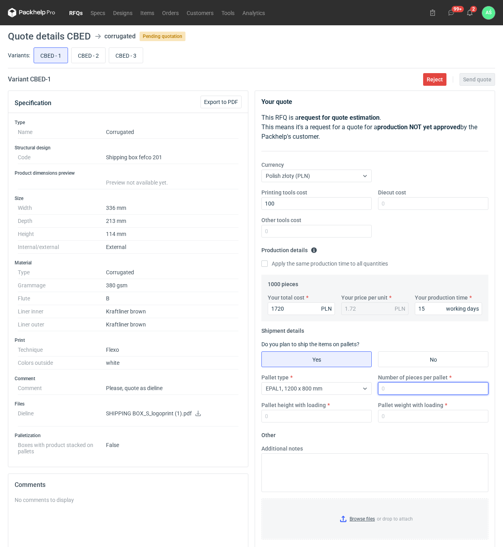
click at [386, 391] on input "Number of pieces per pallet" at bounding box center [433, 388] width 110 height 13
type input "1000"
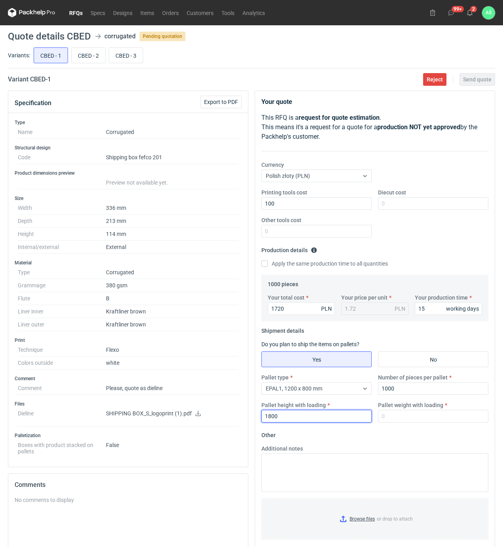
type input "1800"
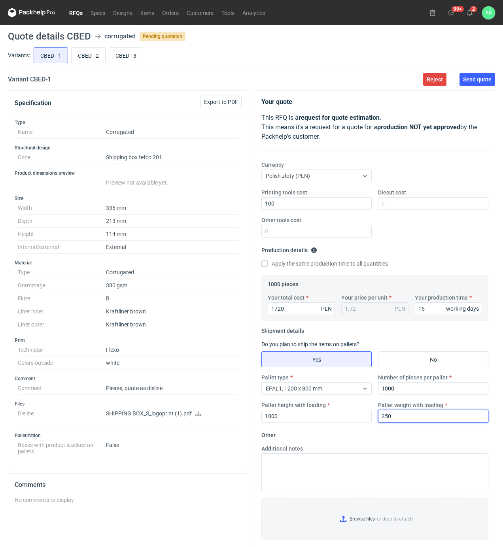
type input "250"
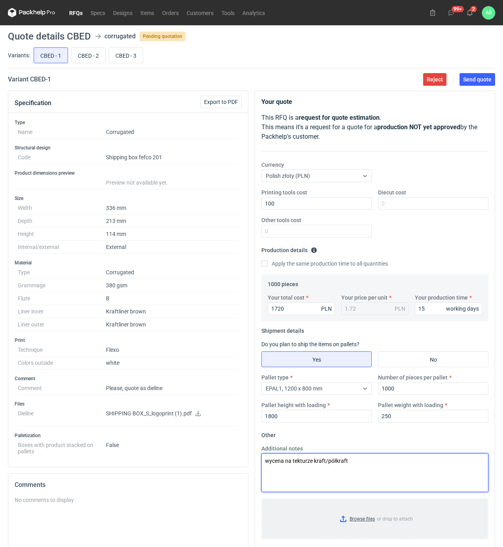
type textarea "wycena na tekturze kraft/półkraft"
click at [362, 523] on input "Browse files or drop to attach" at bounding box center [374, 519] width 225 height 40
click at [475, 78] on span "Send quote" at bounding box center [477, 80] width 28 height 6
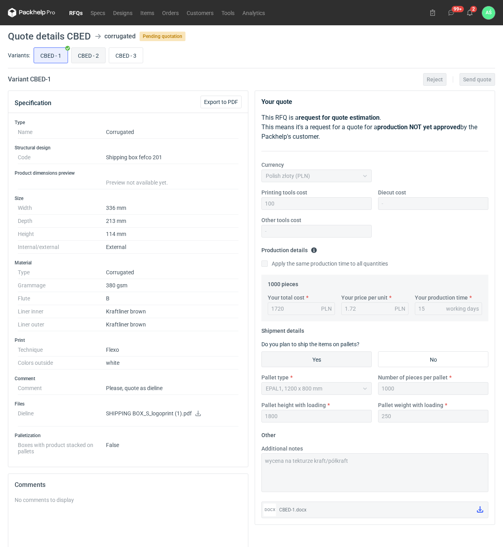
click at [87, 57] on input "CBED - 2" at bounding box center [89, 55] width 34 height 15
radio input "true"
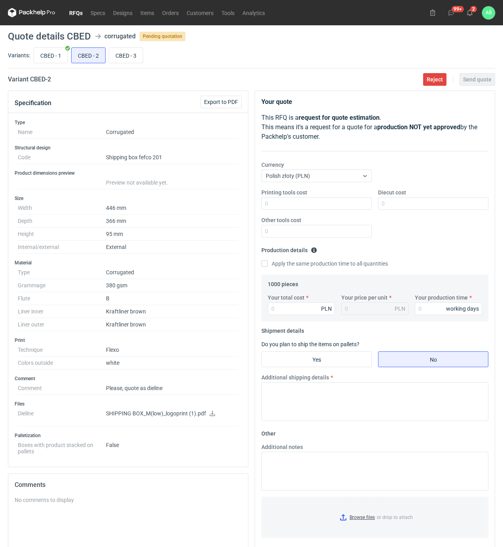
click at [212, 415] on icon at bounding box center [212, 414] width 6 height 6
click at [329, 205] on input "Printing tools cost" at bounding box center [316, 203] width 110 height 13
type input "100"
type input "2590"
type input "2.59"
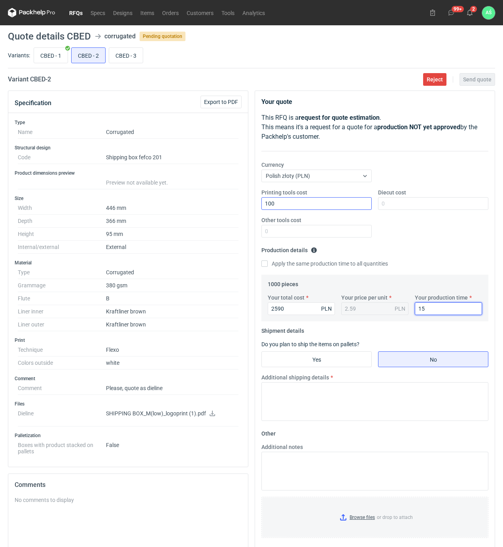
type input "15"
click at [323, 367] on label "Yes" at bounding box center [316, 359] width 110 height 16
click at [323, 367] on input "Yes" at bounding box center [316, 359] width 109 height 15
radio input "true"
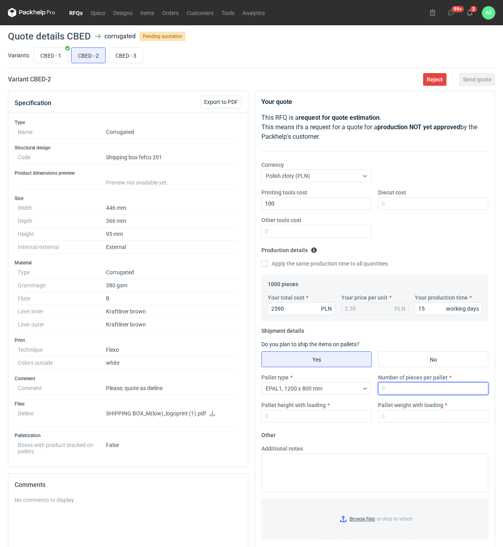
click at [391, 390] on input "Number of pieces per pallet" at bounding box center [433, 388] width 110 height 13
type input "500"
type input "1800"
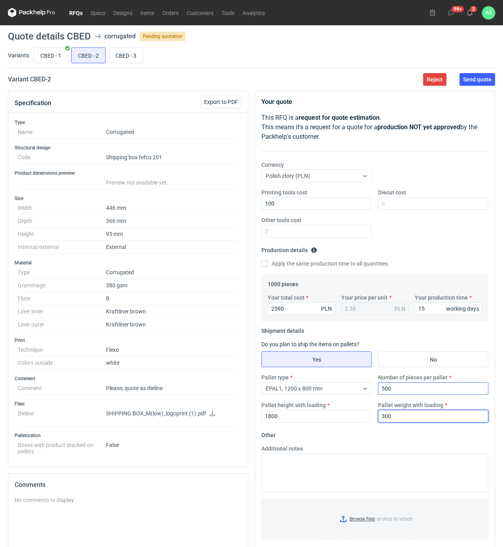
type input "300"
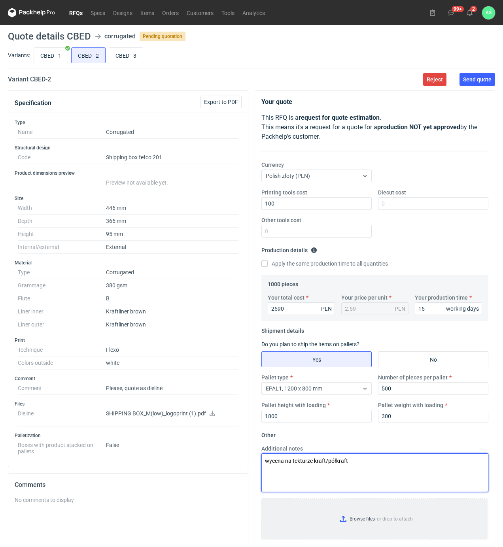
type textarea "wycena na tekturze kraft/półkraft"
click at [371, 520] on input "Browse files or drop to attach" at bounding box center [374, 519] width 225 height 40
click at [477, 75] on button "Send quote" at bounding box center [477, 79] width 36 height 13
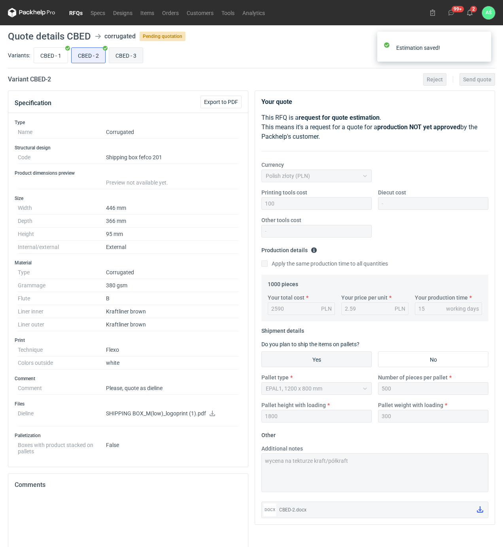
click at [126, 55] on input "CBED - 3" at bounding box center [126, 55] width 34 height 15
radio input "true"
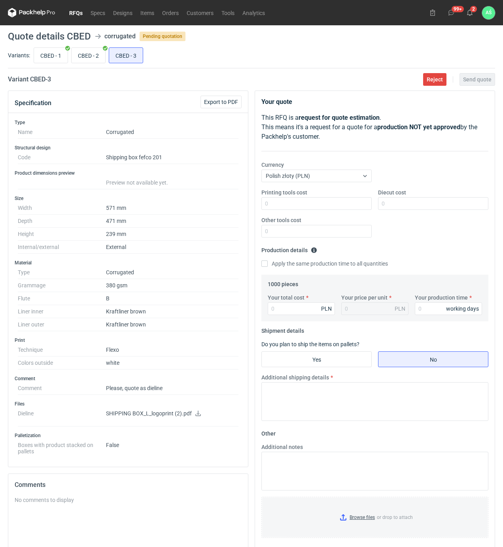
click at [196, 416] on icon at bounding box center [198, 414] width 6 height 6
click at [81, 60] on input "CBED - 2" at bounding box center [89, 55] width 34 height 15
radio input "true"
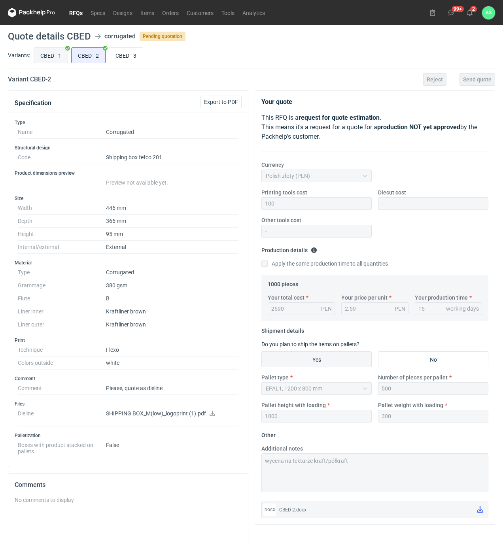
click at [51, 59] on input "CBED - 1" at bounding box center [51, 55] width 34 height 15
radio input "true"
click at [128, 59] on input "CBED - 3" at bounding box center [126, 55] width 34 height 15
radio input "true"
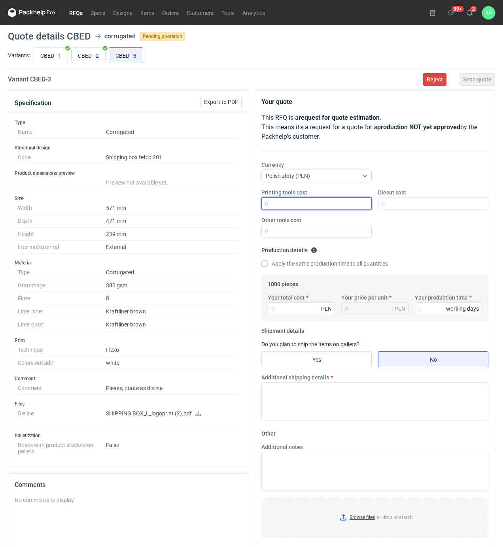
click at [299, 206] on input "Printing tools cost" at bounding box center [316, 203] width 110 height 13
type input "150"
type input "4480"
type input "4.48"
type input "15"
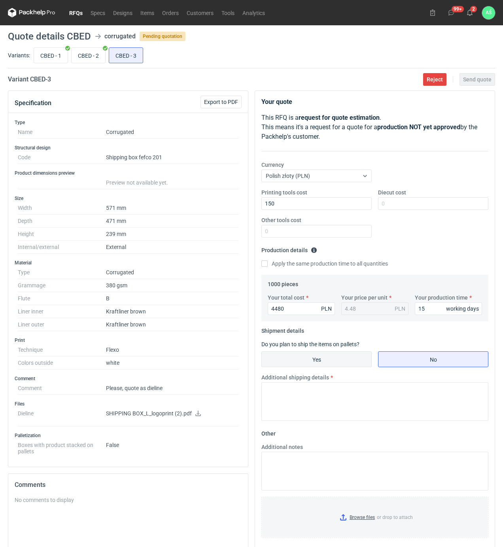
click at [320, 356] on input "Yes" at bounding box center [316, 359] width 109 height 15
radio input "true"
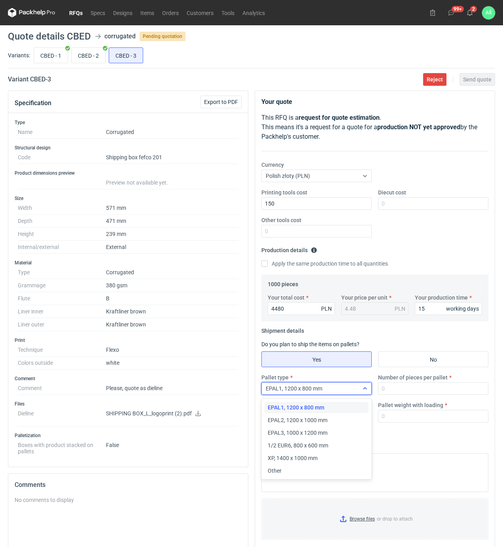
click at [370, 388] on div at bounding box center [364, 388] width 13 height 6
click at [293, 461] on span "XP, 1400 x 1000 mm" at bounding box center [293, 458] width 50 height 8
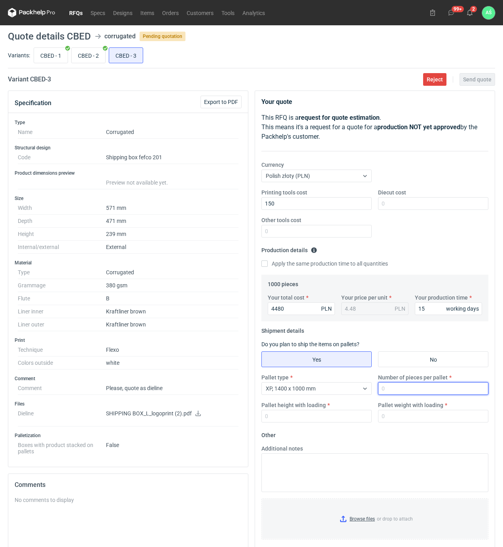
click at [416, 390] on input "Number of pieces per pallet" at bounding box center [433, 388] width 110 height 13
type input "500"
type input "1800"
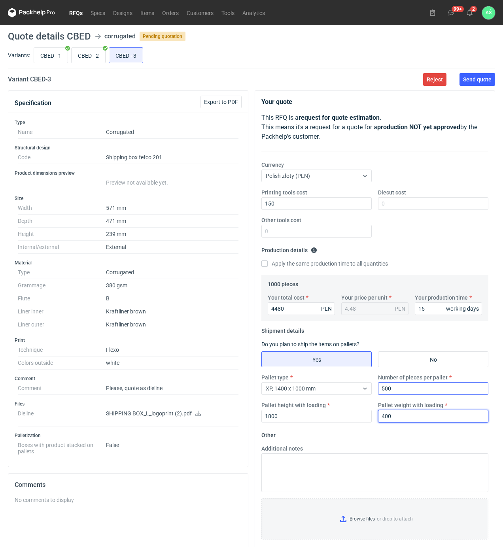
type input "400"
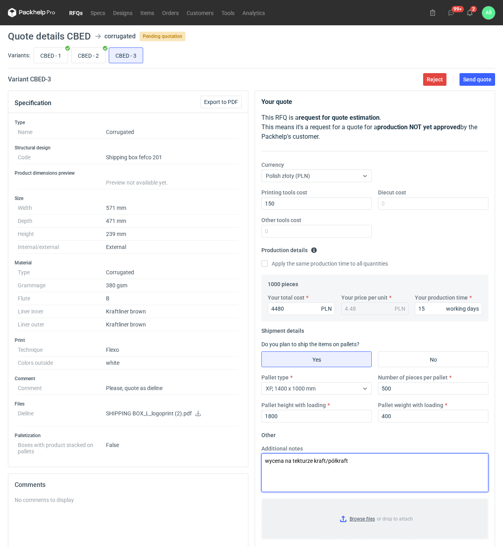
type textarea "wycena na tekturze kraft/półkraft"
click at [358, 517] on input "Browse files or drop to attach" at bounding box center [374, 519] width 225 height 40
click at [473, 77] on span "Send quote" at bounding box center [477, 80] width 28 height 6
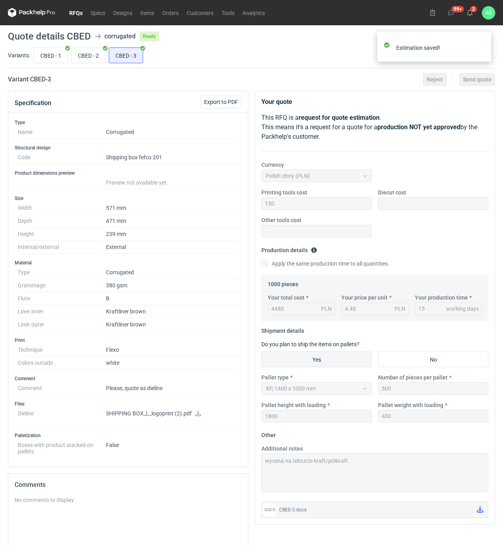
click at [270, 60] on div "CBED - 1 CBED - 2 CBED - 3" at bounding box center [263, 55] width 463 height 19
click at [470, 10] on icon at bounding box center [469, 12] width 6 height 6
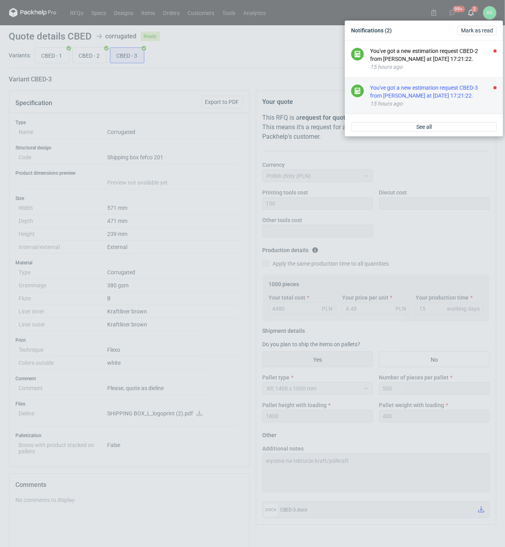
click at [452, 91] on div "You've got a new estimation request CBED-3 from [PERSON_NAME] at [DATE] 17:21:2…" at bounding box center [433, 92] width 126 height 16
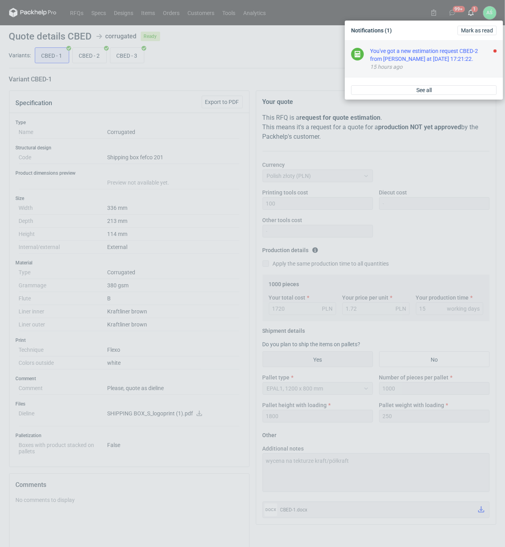
click at [465, 56] on div "You've got a new estimation request CBED-2 from [PERSON_NAME] at [DATE] 17:21:2…" at bounding box center [433, 55] width 126 height 16
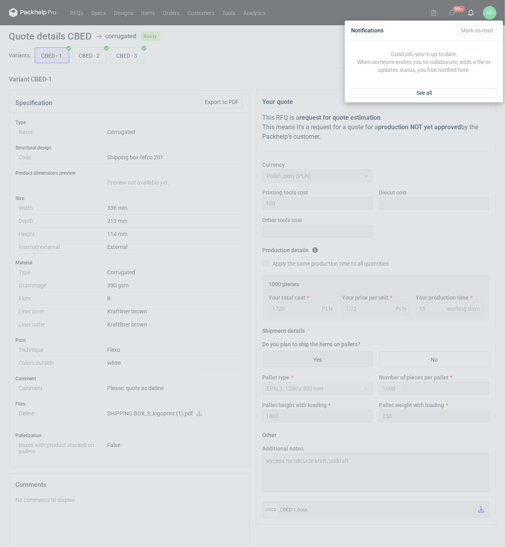
click at [220, 56] on div "Notifications [PERSON_NAME] as read Good job, you're up to date. When someone i…" at bounding box center [252, 273] width 505 height 547
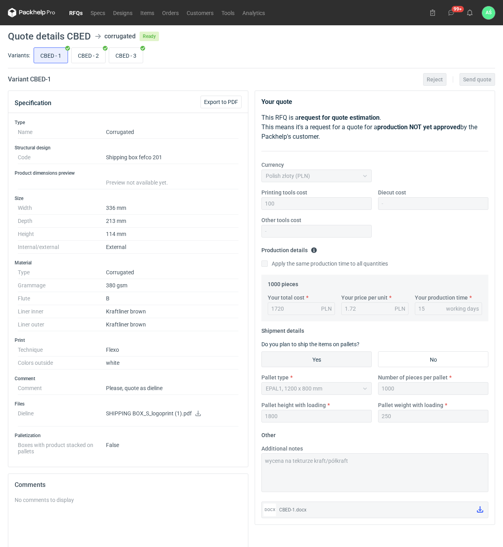
click at [73, 16] on link "RFQs" at bounding box center [75, 12] width 21 height 9
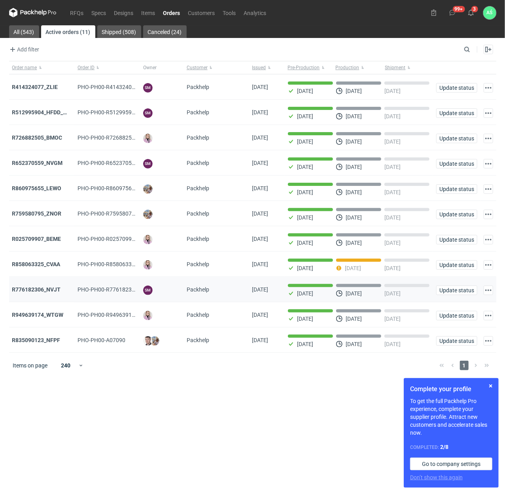
click at [53, 288] on div "R776182306_NVJT" at bounding box center [41, 289] width 59 height 8
click at [51, 290] on strong "R776182306_NVJT" at bounding box center [36, 289] width 49 height 6
click at [51, 239] on strong "R025709907_BEME" at bounding box center [36, 239] width 49 height 6
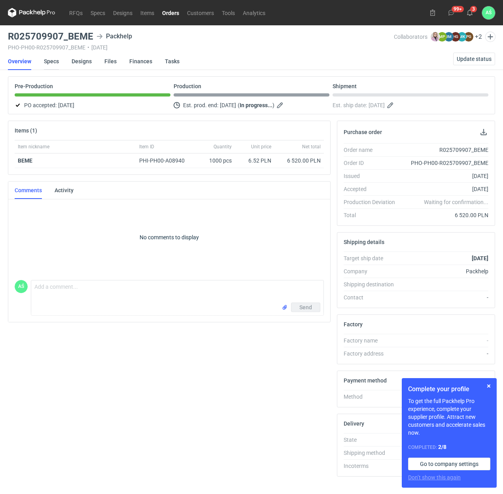
click at [56, 62] on link "Specs" at bounding box center [51, 61] width 15 height 17
